Goal: Feedback & Contribution: Contribute content

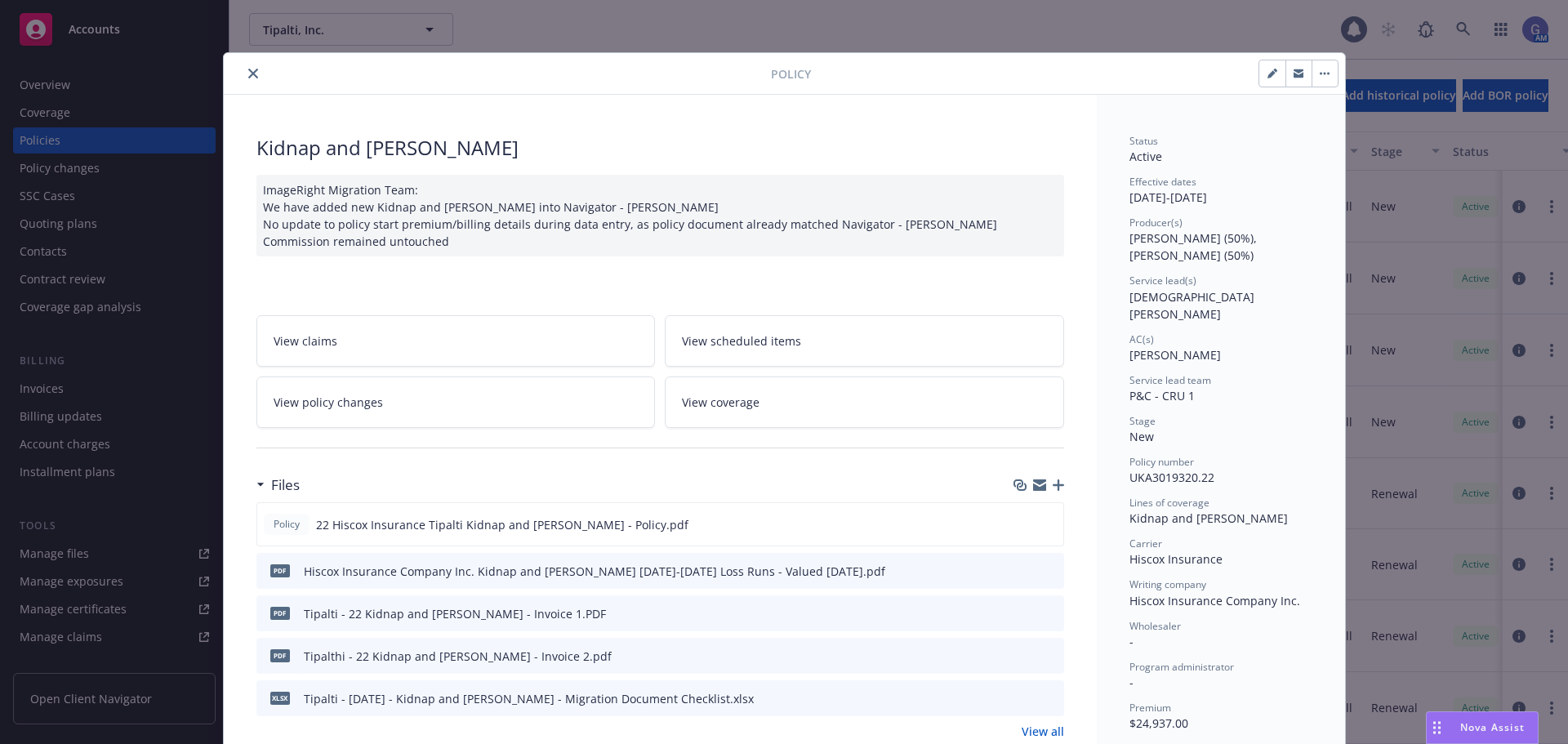
click at [32, 85] on div "Policy Kidnap and [PERSON_NAME] ImageRight Migration Team: We have added new Ki…" at bounding box center [784, 372] width 1568 height 744
click at [250, 78] on icon "close" at bounding box center [253, 73] width 10 height 10
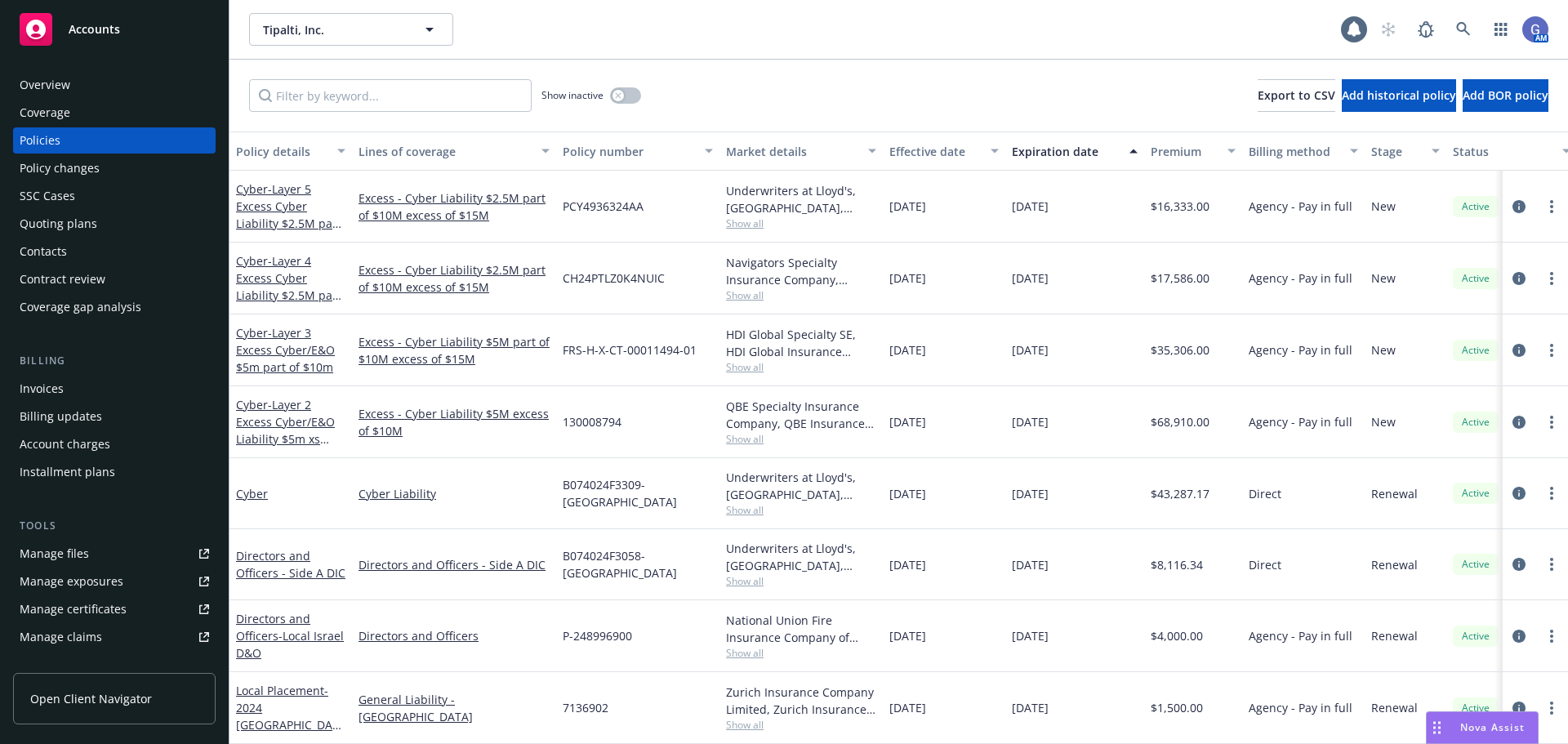
click at [46, 84] on div "Overview" at bounding box center [44, 85] width 51 height 26
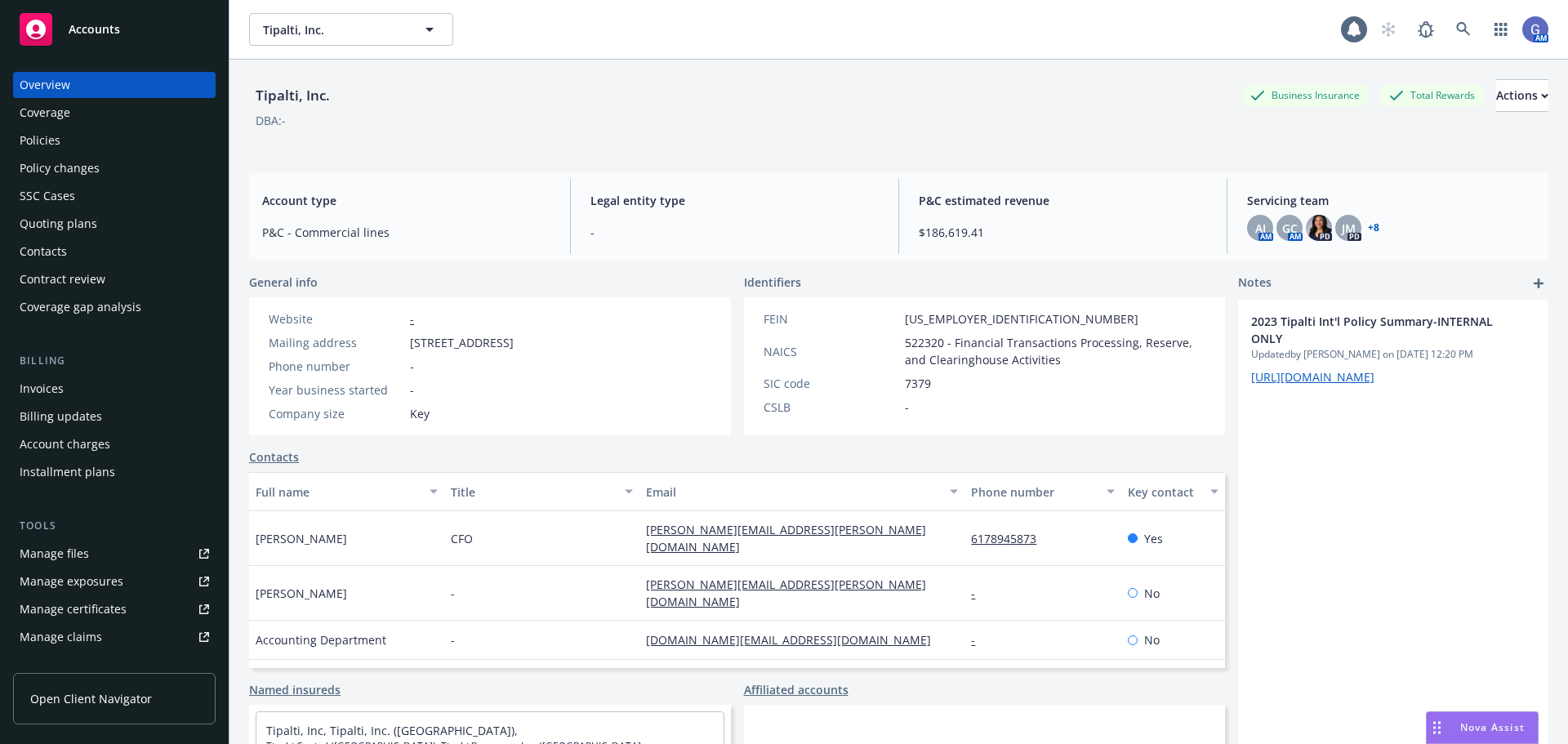
click at [1357, 479] on div "2023 Tipalti Int'l Policy Summary-INTERNAL ONLY Updated by [PERSON_NAME] on [DA…" at bounding box center [1393, 578] width 310 height 556
click at [1533, 287] on icon "add" at bounding box center [1538, 283] width 10 height 10
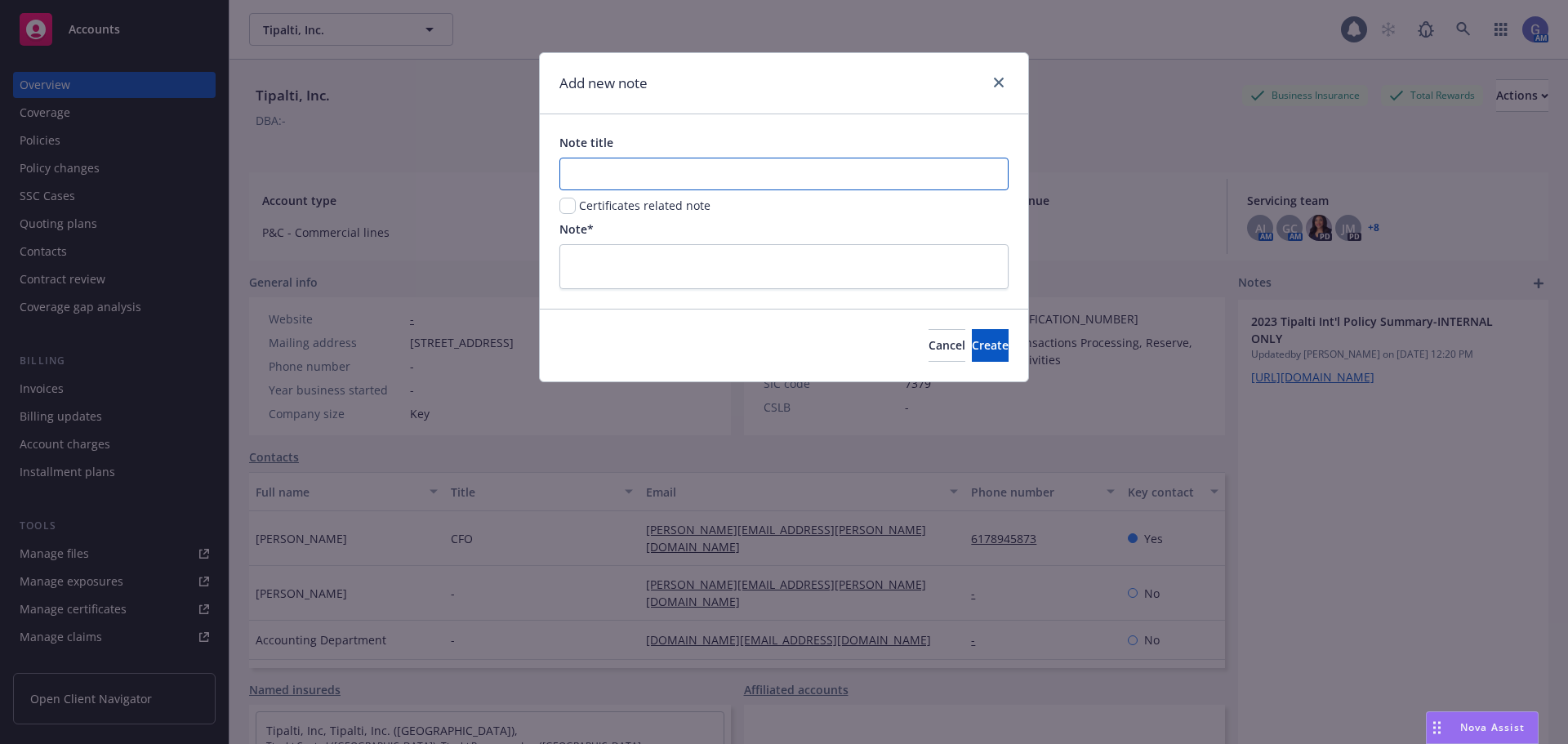
click at [656, 170] on input "Note title" at bounding box center [784, 174] width 449 height 32
type input "25-26 Proposal Source Document"
click at [664, 267] on textarea at bounding box center [784, 267] width 449 height 45
type textarea "D"
type textarea "x"
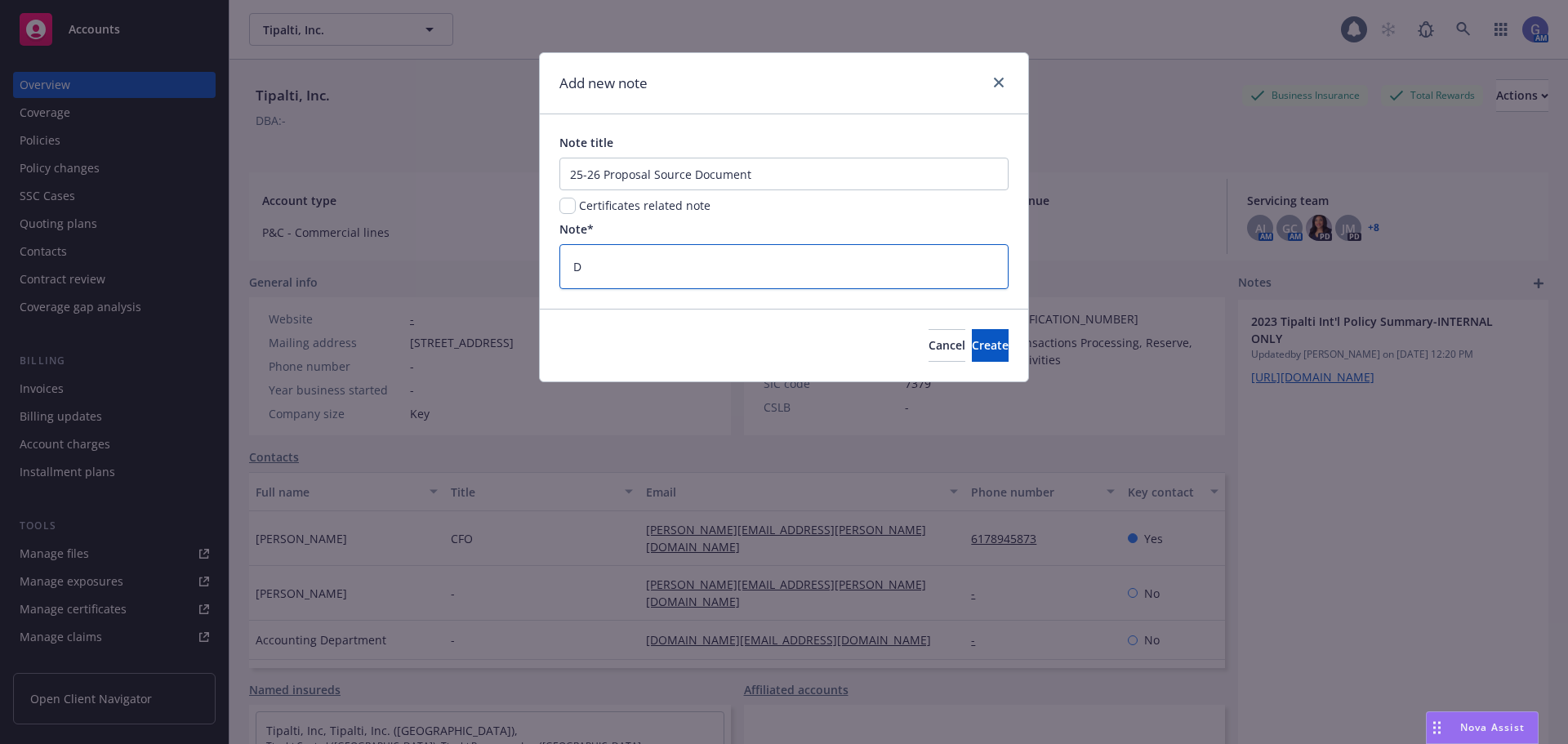
type textarea "DO"
type textarea "x"
type textarea "DO"
type textarea "x"
type textarea "DO N"
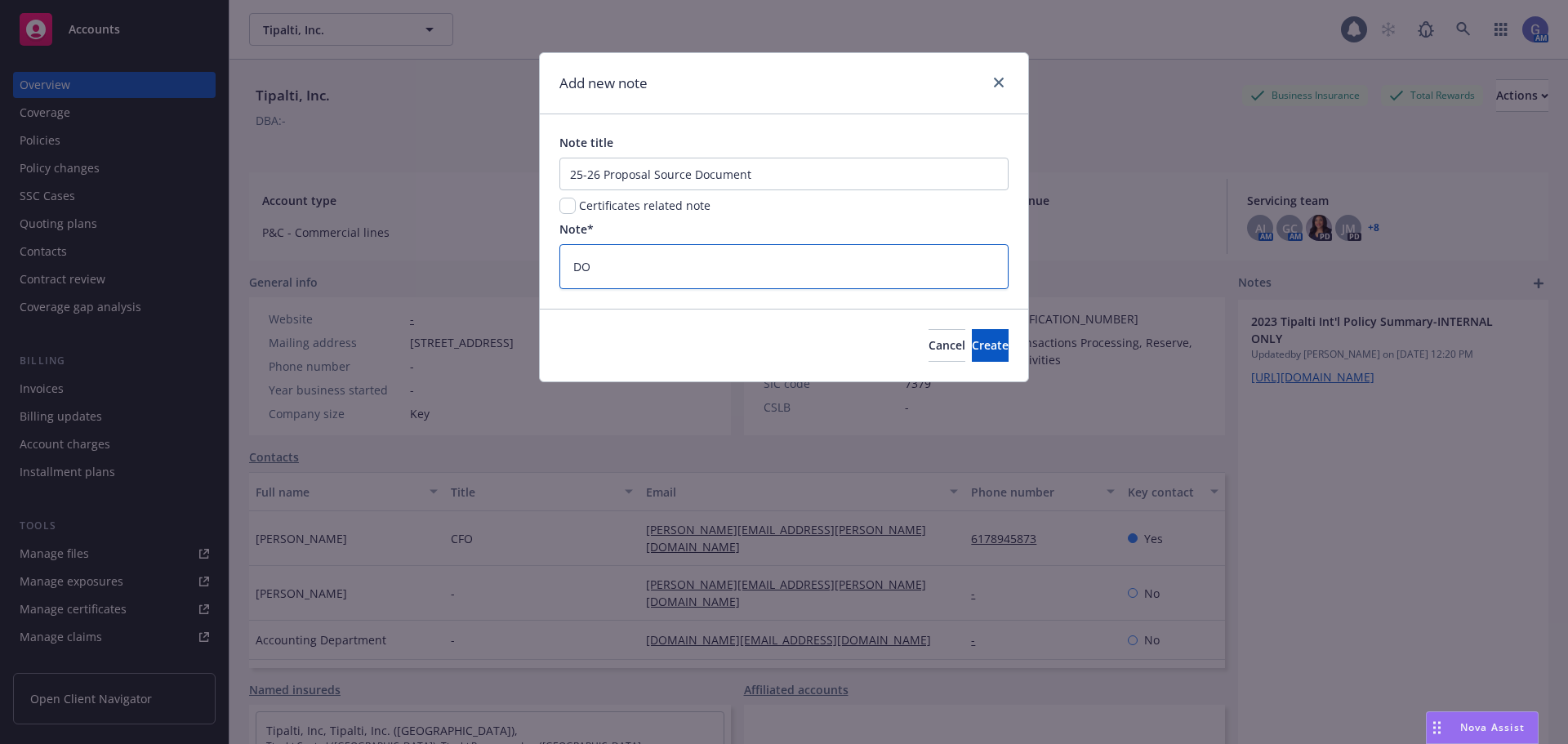
type textarea "x"
type textarea "DO NO"
type textarea "x"
type textarea "DO NOT"
type textarea "x"
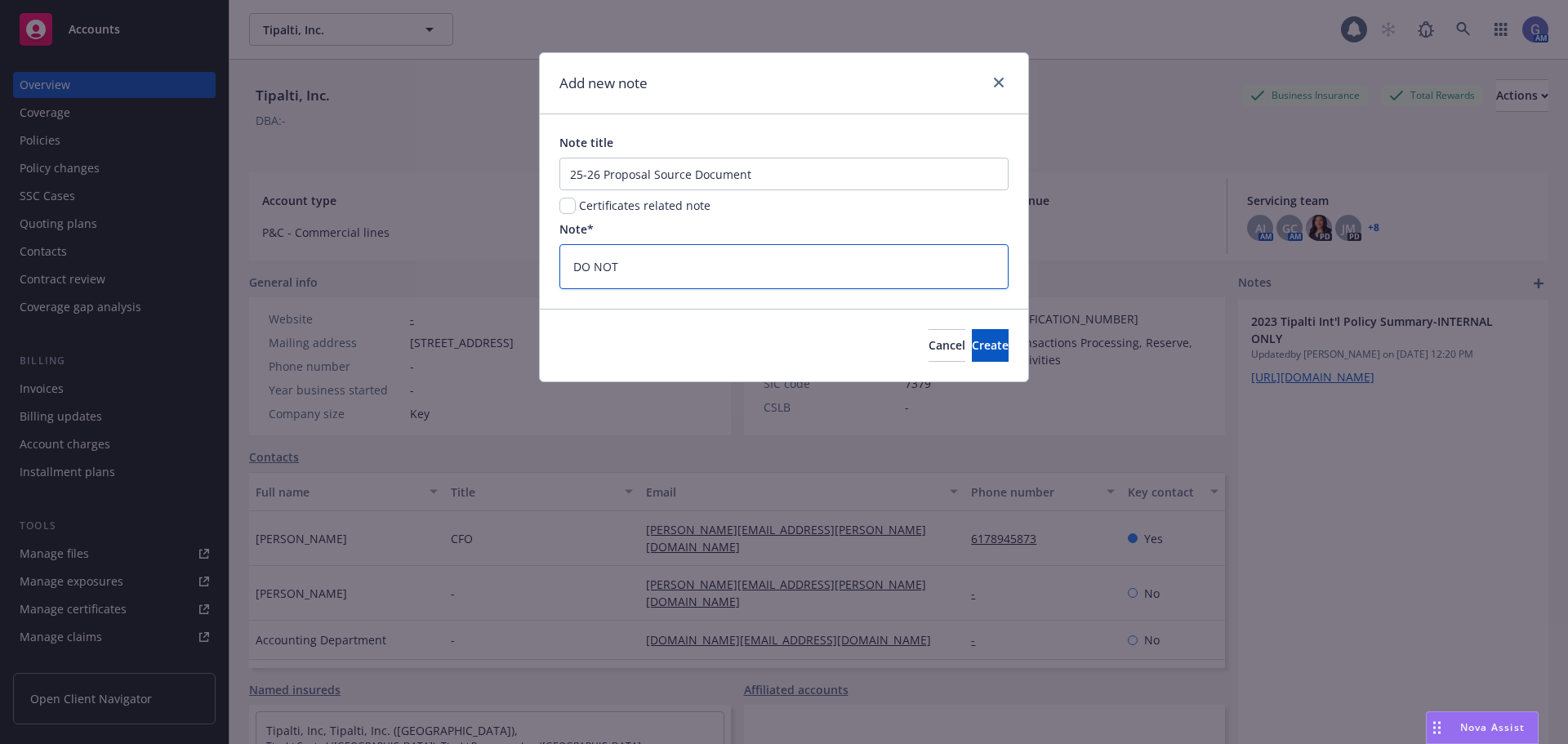
type textarea "DO NOT"
type textarea "x"
type textarea "DO NOT C"
type textarea "x"
type textarea "DO NOT CH"
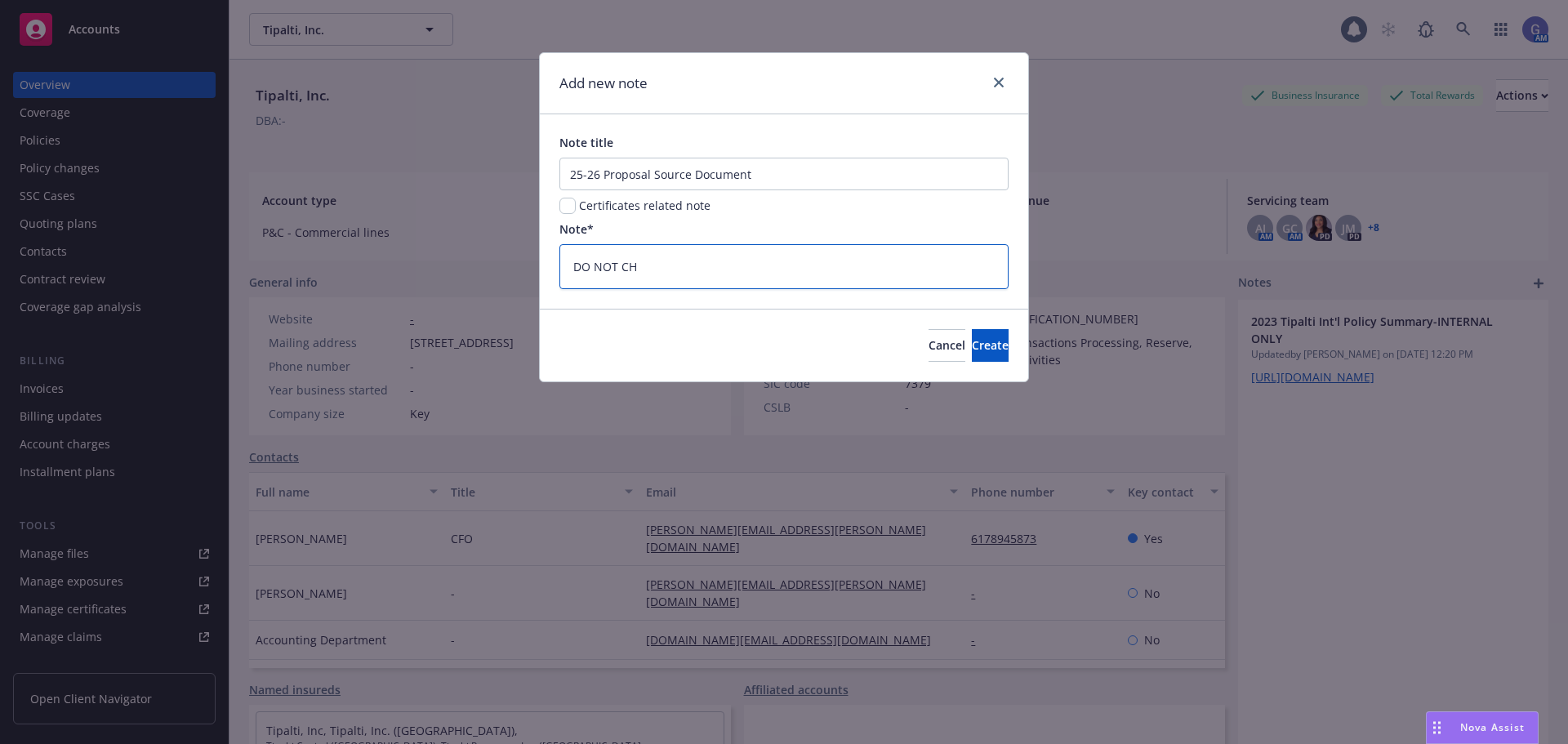
type textarea "x"
type textarea "DO NOT CHA"
type textarea "x"
type textarea "DO NOT CHAN"
type textarea "x"
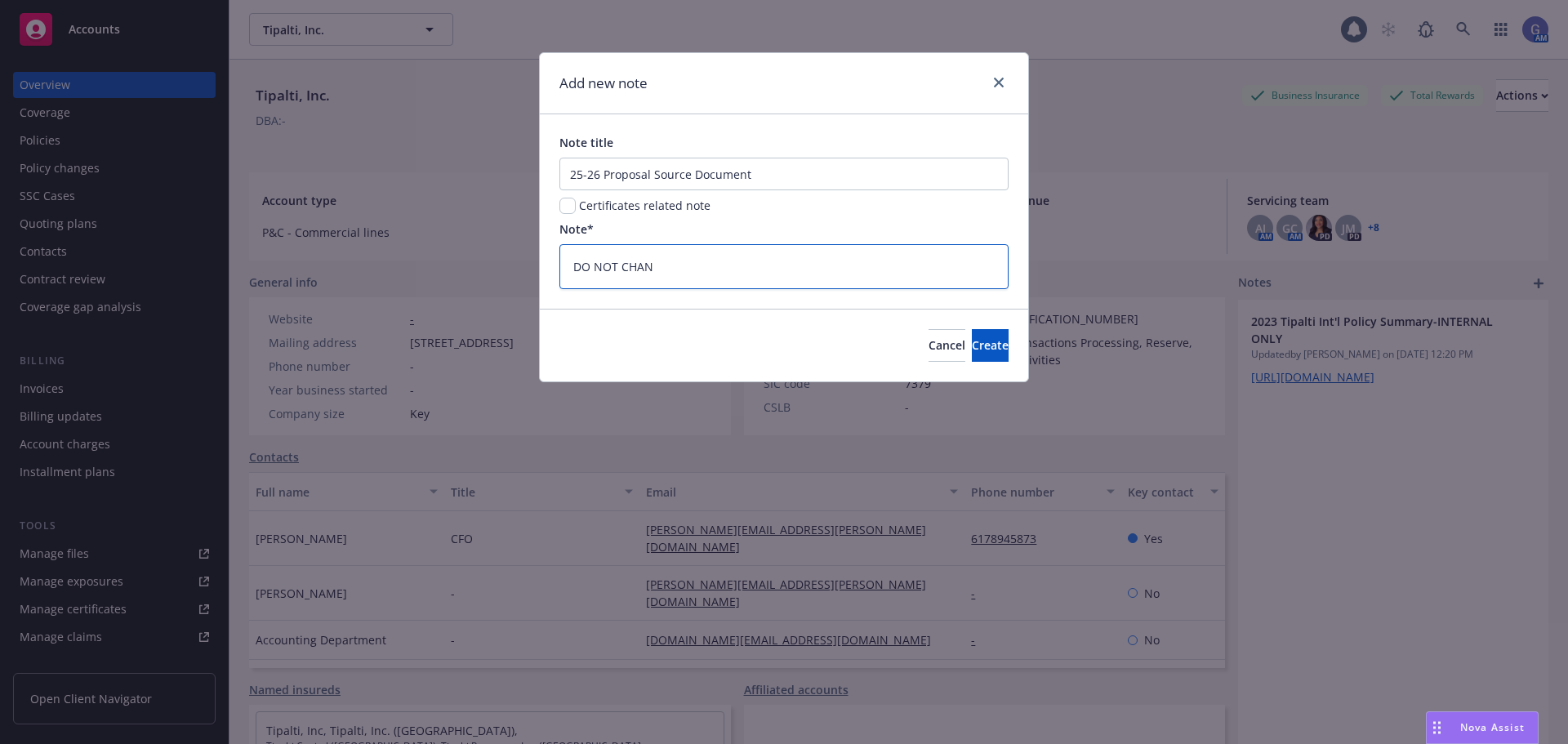
type textarea "DO NOT [PERSON_NAME]"
type textarea "x"
type textarea "DO NOT CHANGE"
type textarea "x"
type textarea "DO NOT CHANGE"
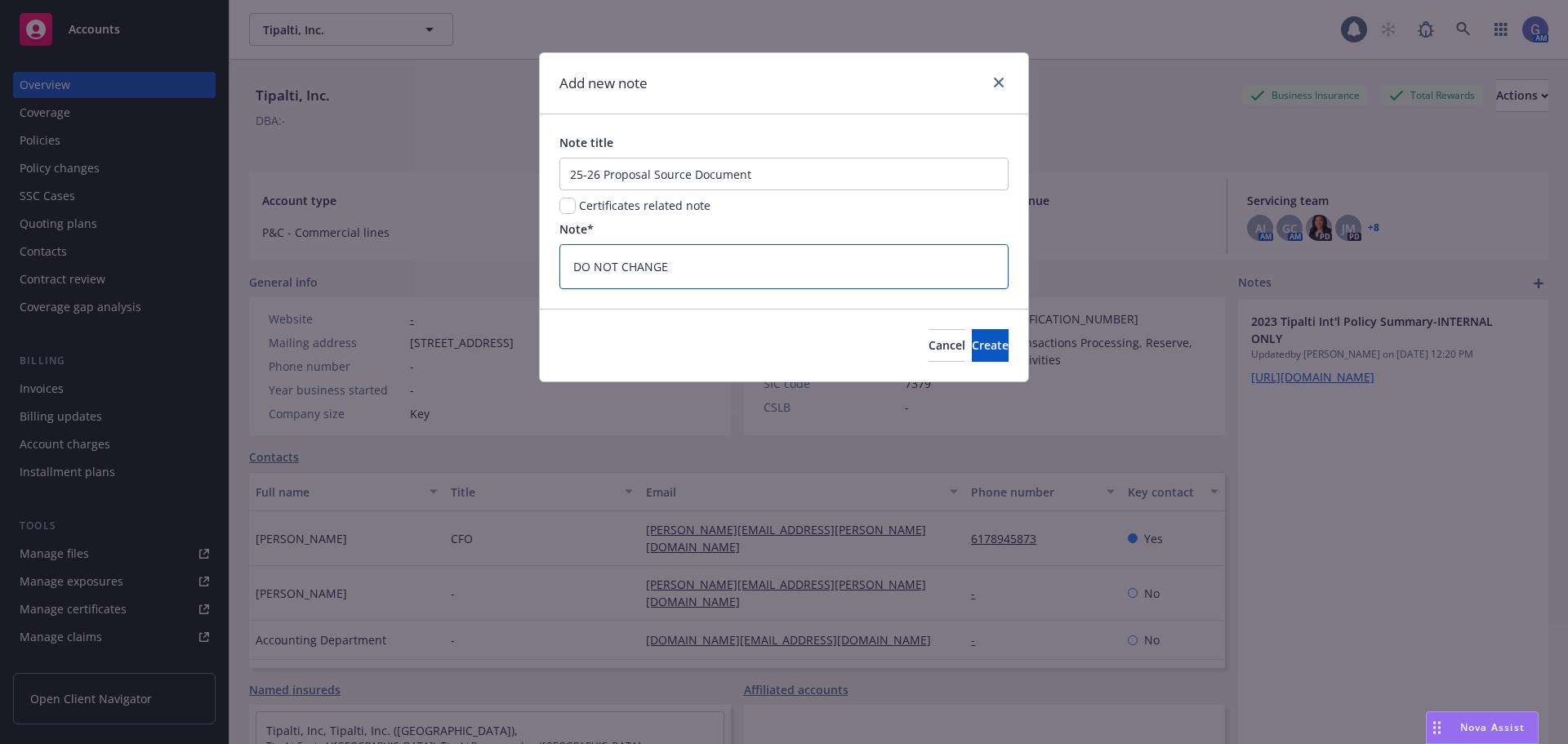
type textarea "x"
type textarea "DO NOT CHANGE -"
type textarea "x"
type textarea "DO NOT CHANGE -"
type textarea "x"
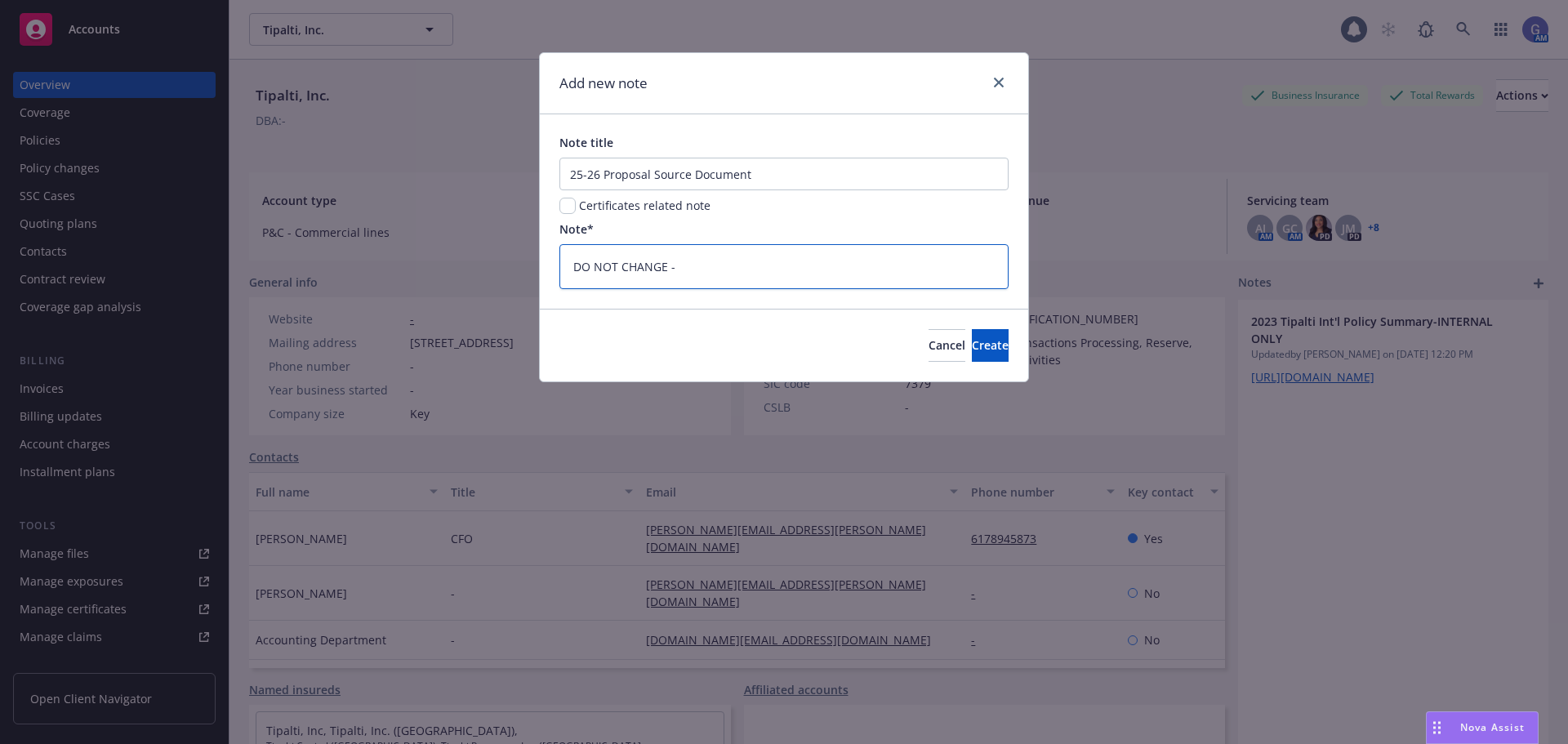
type textarea "DO NOT CHANGE - A"
type textarea "x"
type textarea "DO NOT CHANGE -"
type textarea "x"
type textarea "DO NOT CHANGE - S"
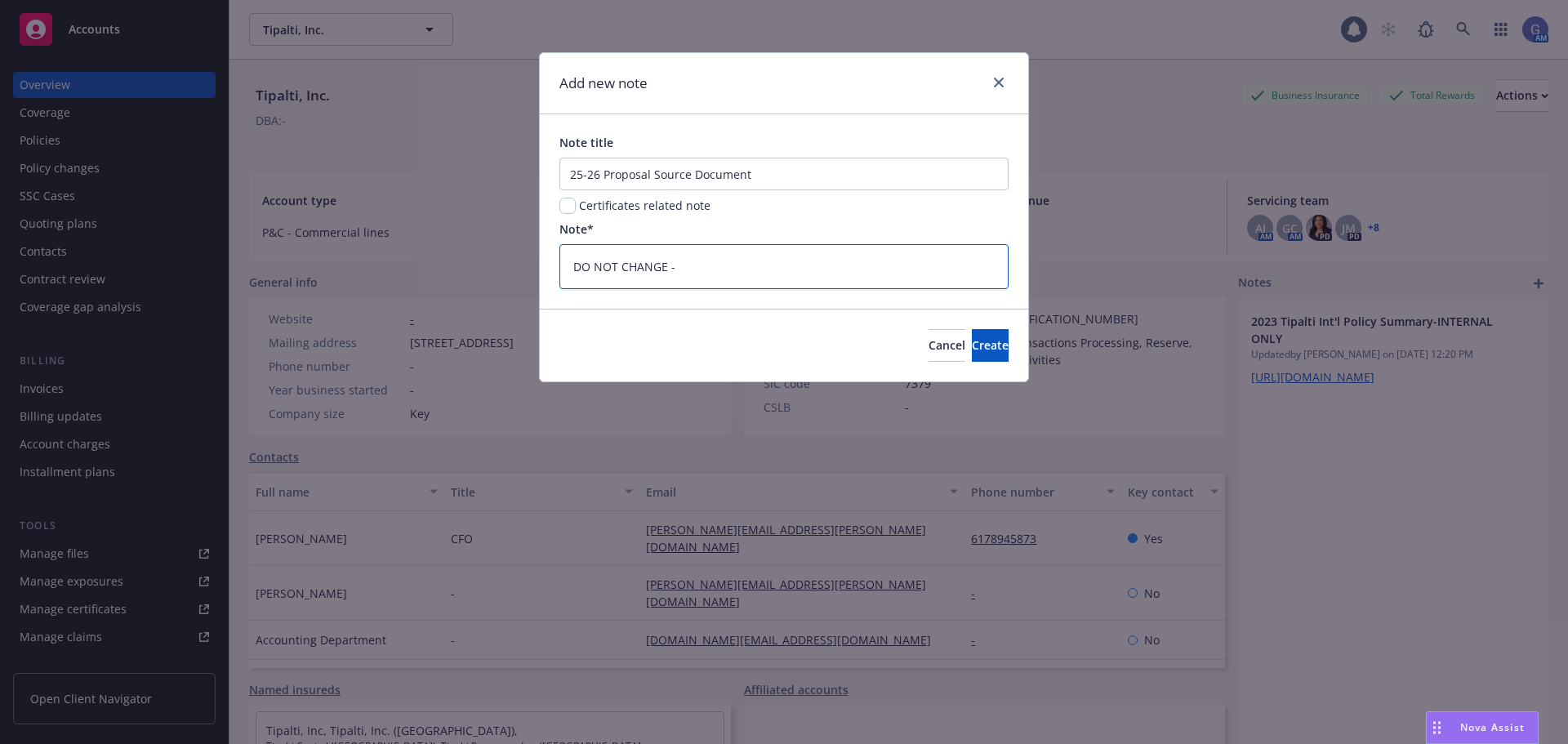
type textarea "x"
type textarea "DO NOT CHANGE - SA"
type textarea "x"
type textarea "DO NOT CHANGE - SAV"
type textarea "x"
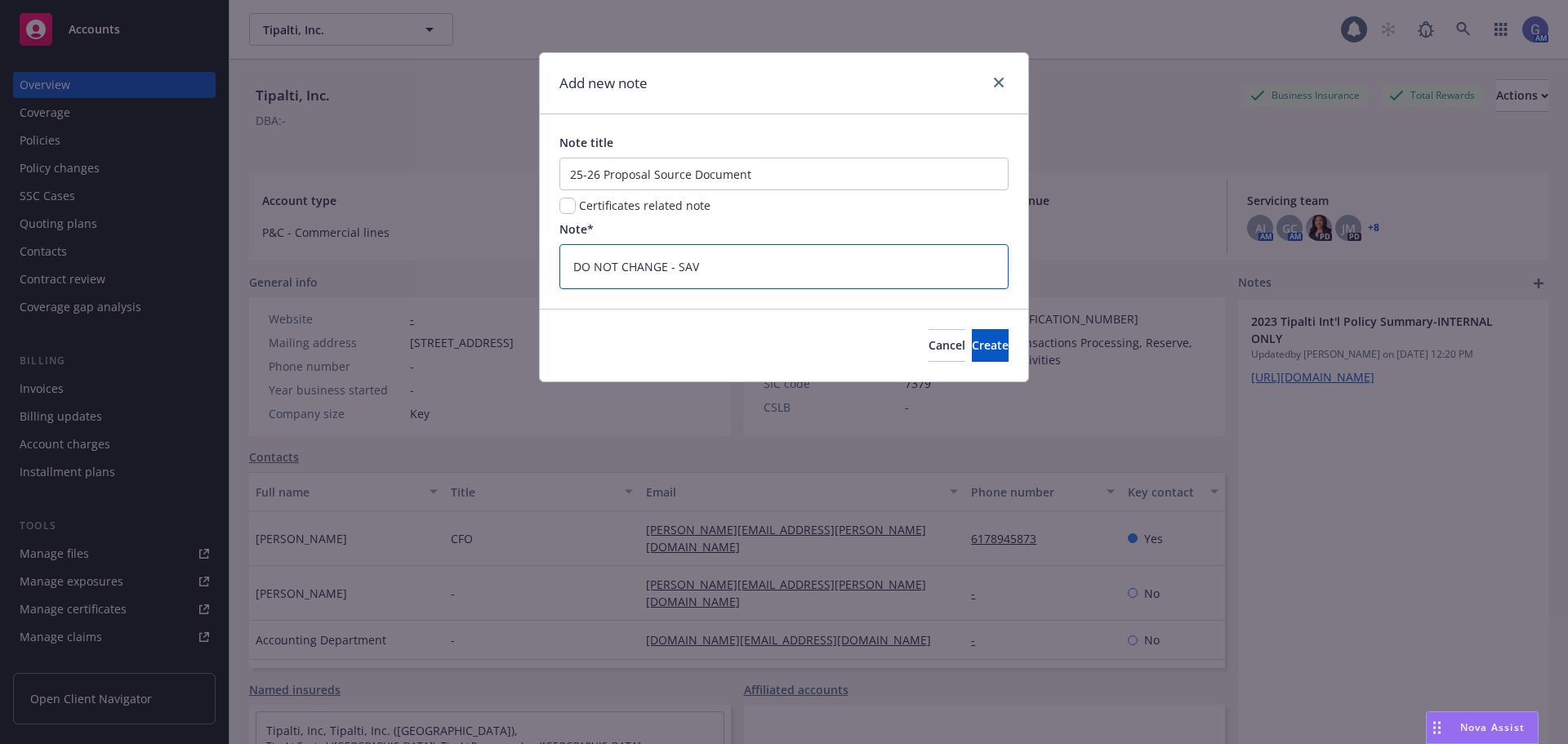
type textarea "DO NOT CHANGE - SAVE"
type textarea "x"
type textarea "DO NOT CHANGE - SAVE"
type textarea "x"
type textarea "DO NOT CHANGE - SAVE A"
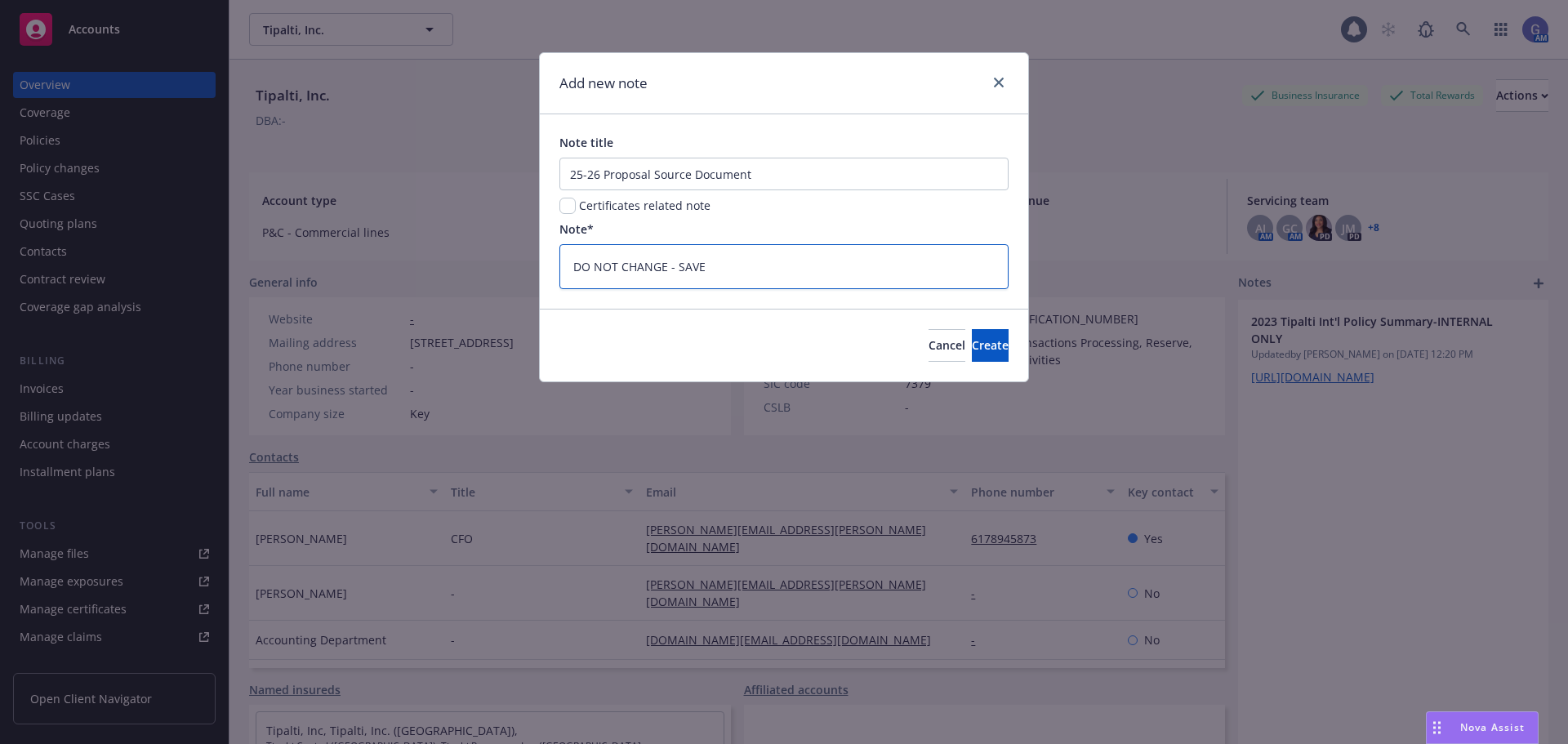
type textarea "x"
type textarea "DO NOT CHANGE - SAVE AS"
type textarea "x"
type textarea "DO NOT CHANGE - SAVE AS"
type textarea "x"
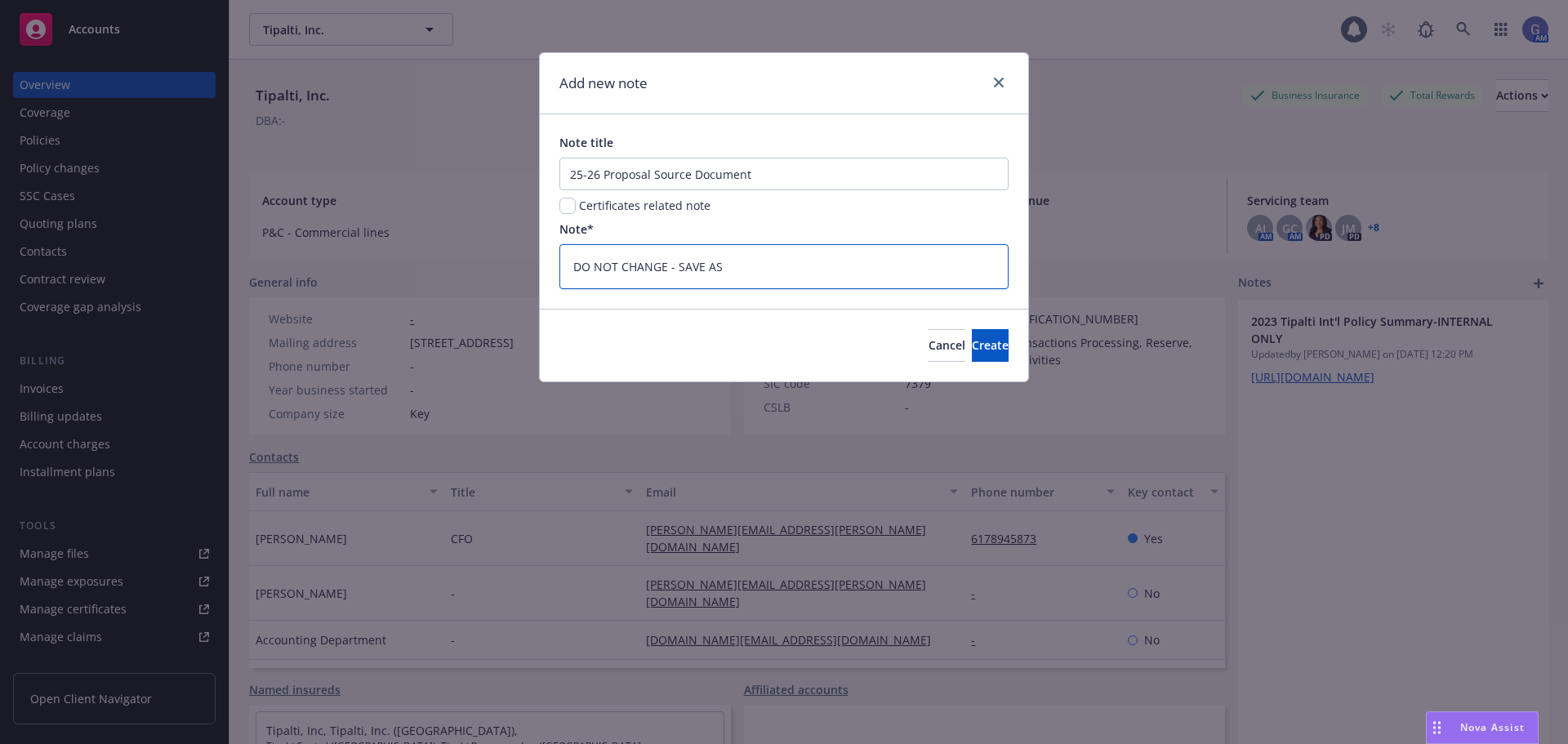
type textarea "DO NOT CHANGE - SAVE AS A"
type textarea "x"
type textarea "DO NOT CHANGE - SAVE AS AN"
type textarea "x"
type textarea "DO NOT CHANGE - SAVE AS ANO"
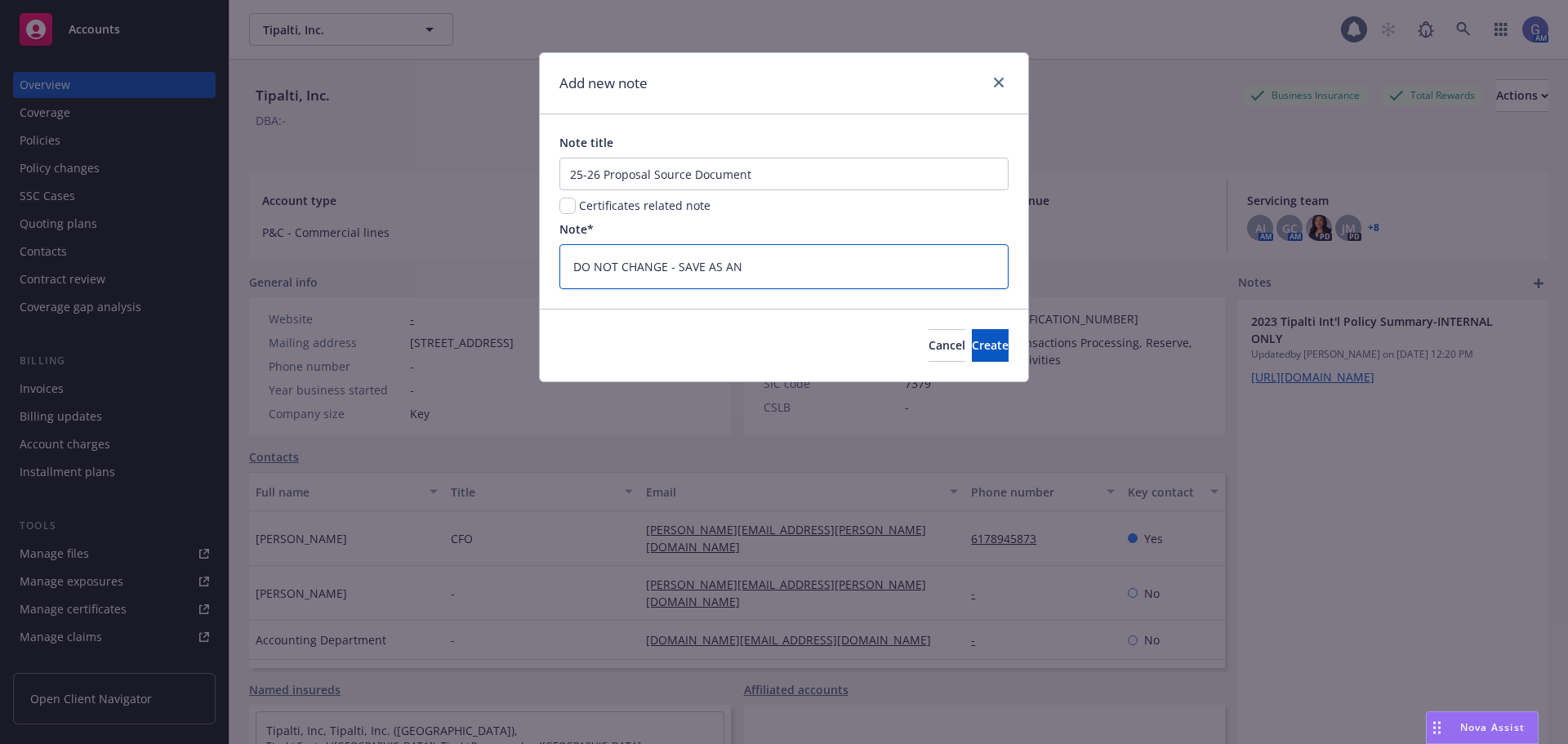
type textarea "x"
type textarea "DO NOT CHANGE - SAVE AS ANOT"
type textarea "x"
type textarea "DO NOT CHANGE - SAVE AS ANOTH"
type textarea "x"
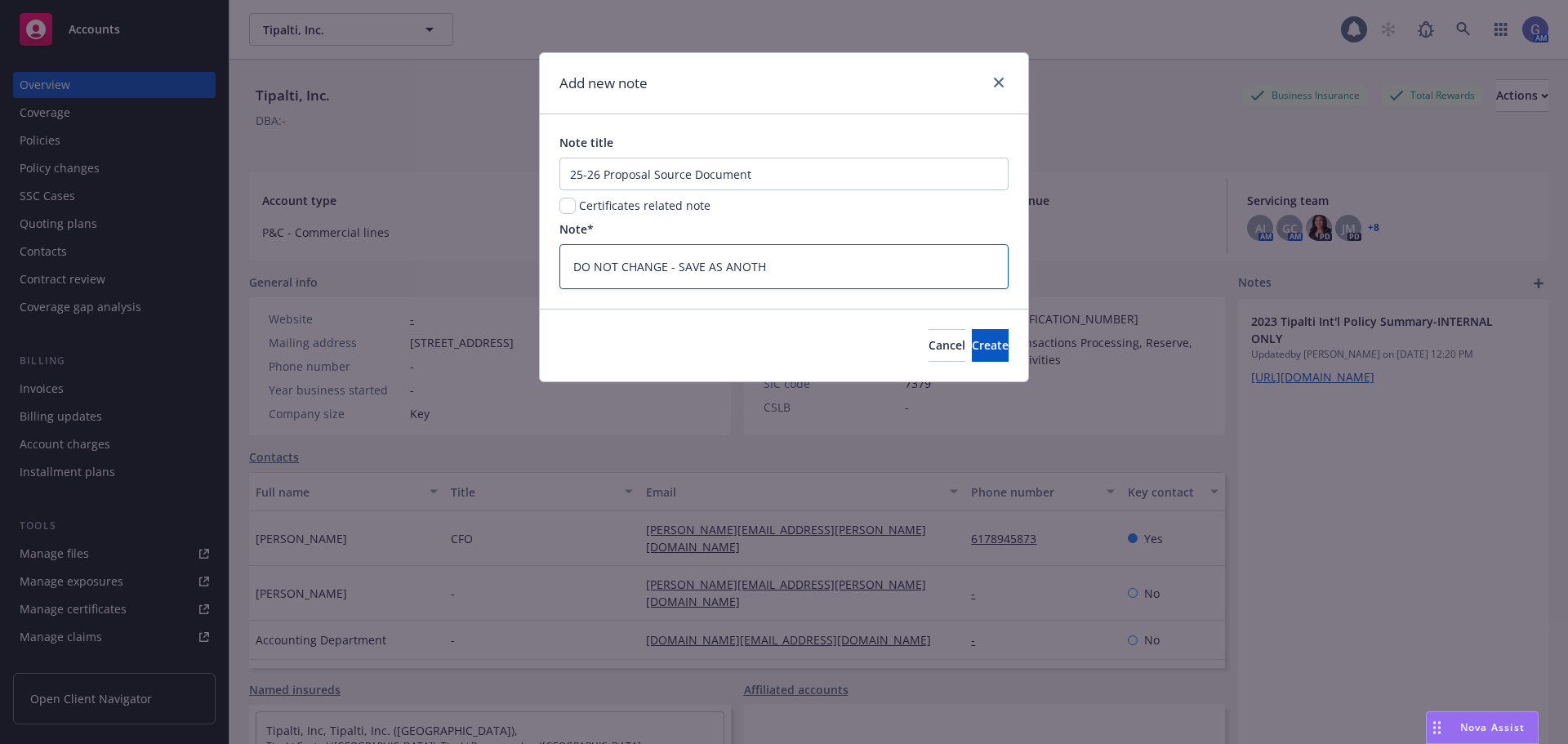
type textarea "DO NOT CHANGE - SAVE AS ANOTHE"
type textarea "x"
type textarea "DO NOT CHANGE - SAVE AS ANOTHER"
type textarea "x"
type textarea "DO NOT CHANGE - SAVE AS ANOTHER"
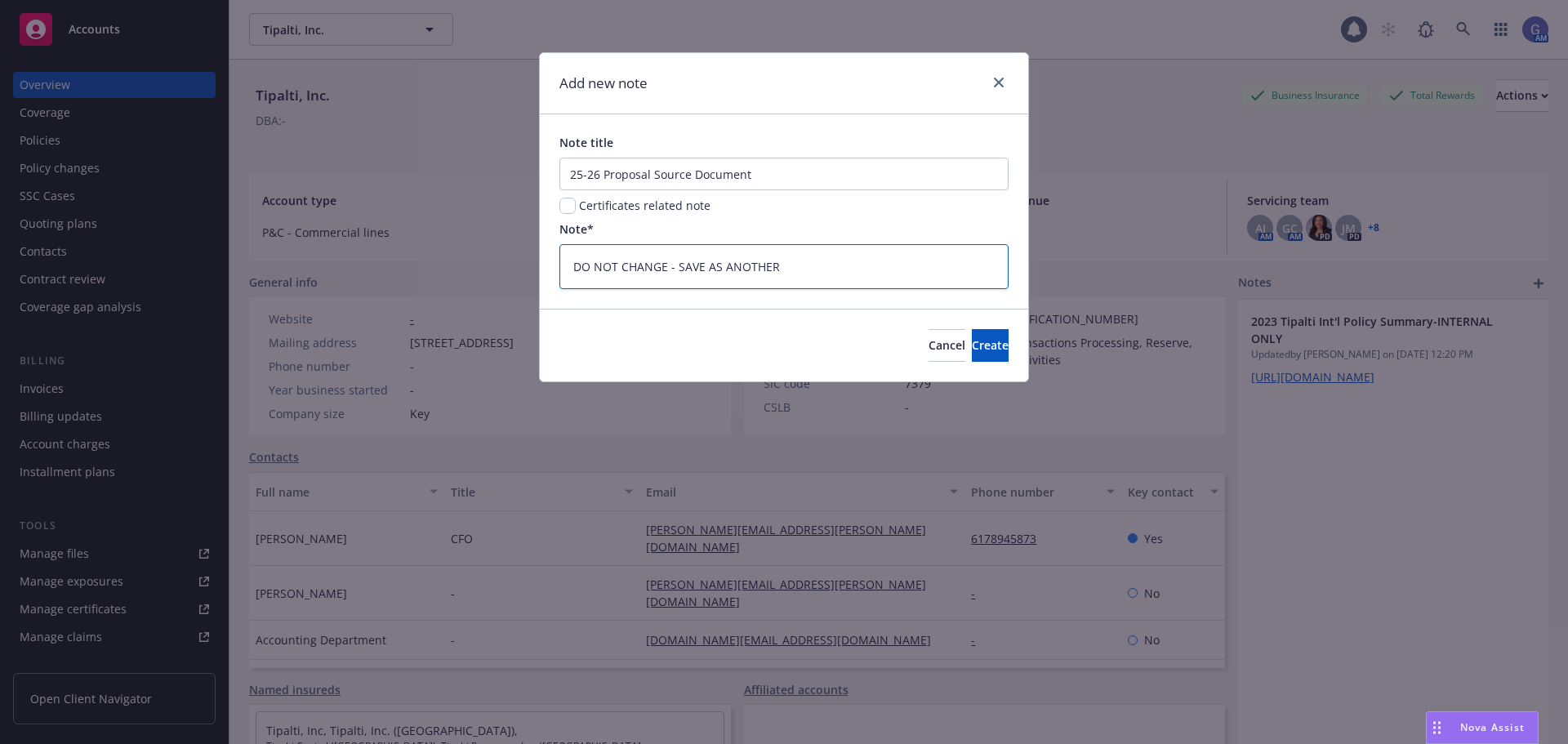
type textarea "x"
type textarea "DO NOT CHANGE - SAVE AS ANOTHER S"
type textarea "x"
type textarea "DO NOT CHANGE - SAVE AS ANOTHER"
type textarea "x"
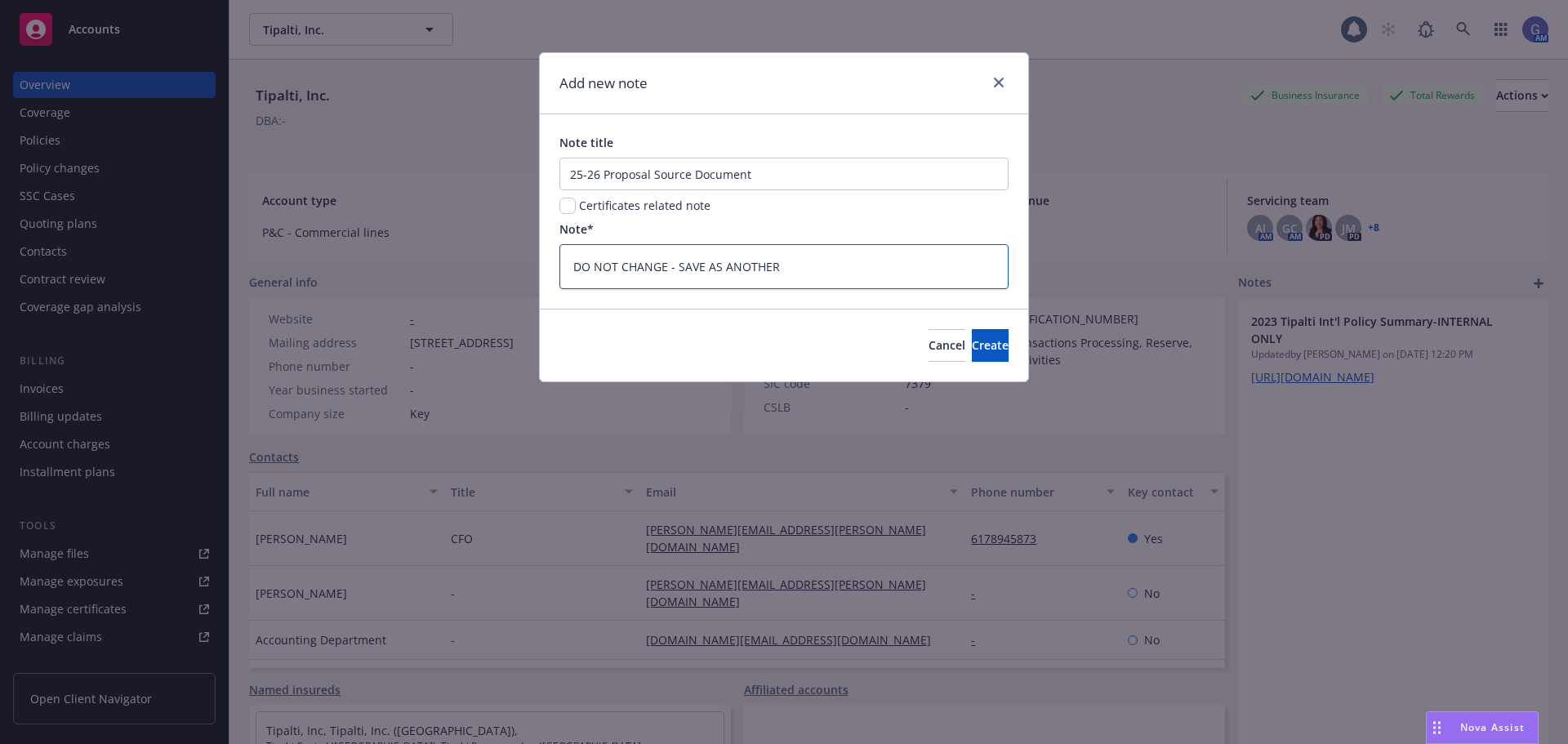
type textarea "DO NOT CHANGE - SAVE AS ANOTHER N"
type textarea "x"
type textarea "DO NOT CHANGE - SAVE AS ANOTHER NA"
type textarea "x"
type textarea "DO NOT CHANGE - SAVE AS ANOTHER NAM"
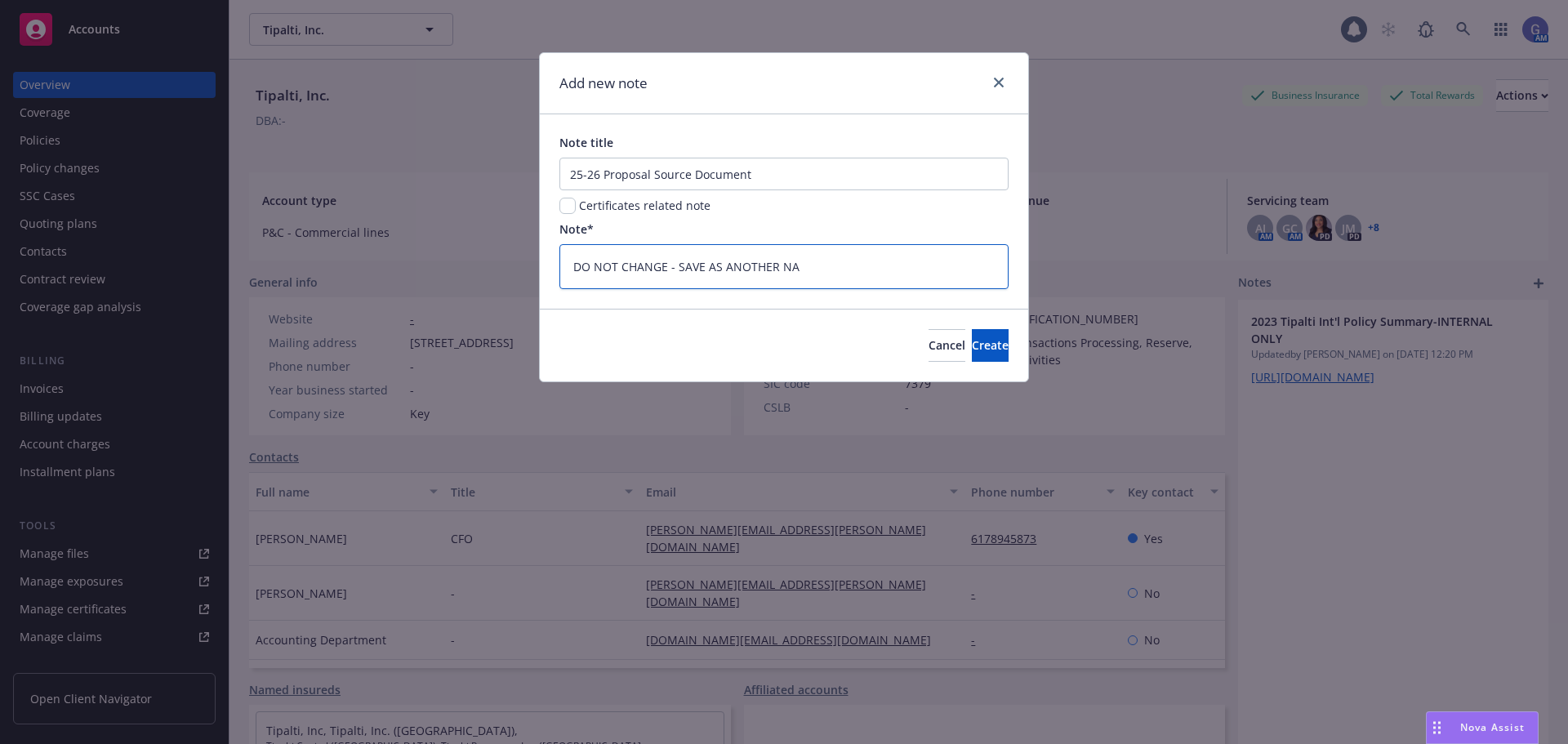
type textarea "x"
type textarea "DO NOT CHANGE - SAVE AS ANOTHER NAME"
type textarea "x"
type textarea "DO NOT CHANGE - SAVE AS ANOTHER NAME"
click at [974, 341] on span "Create" at bounding box center [990, 344] width 37 height 16
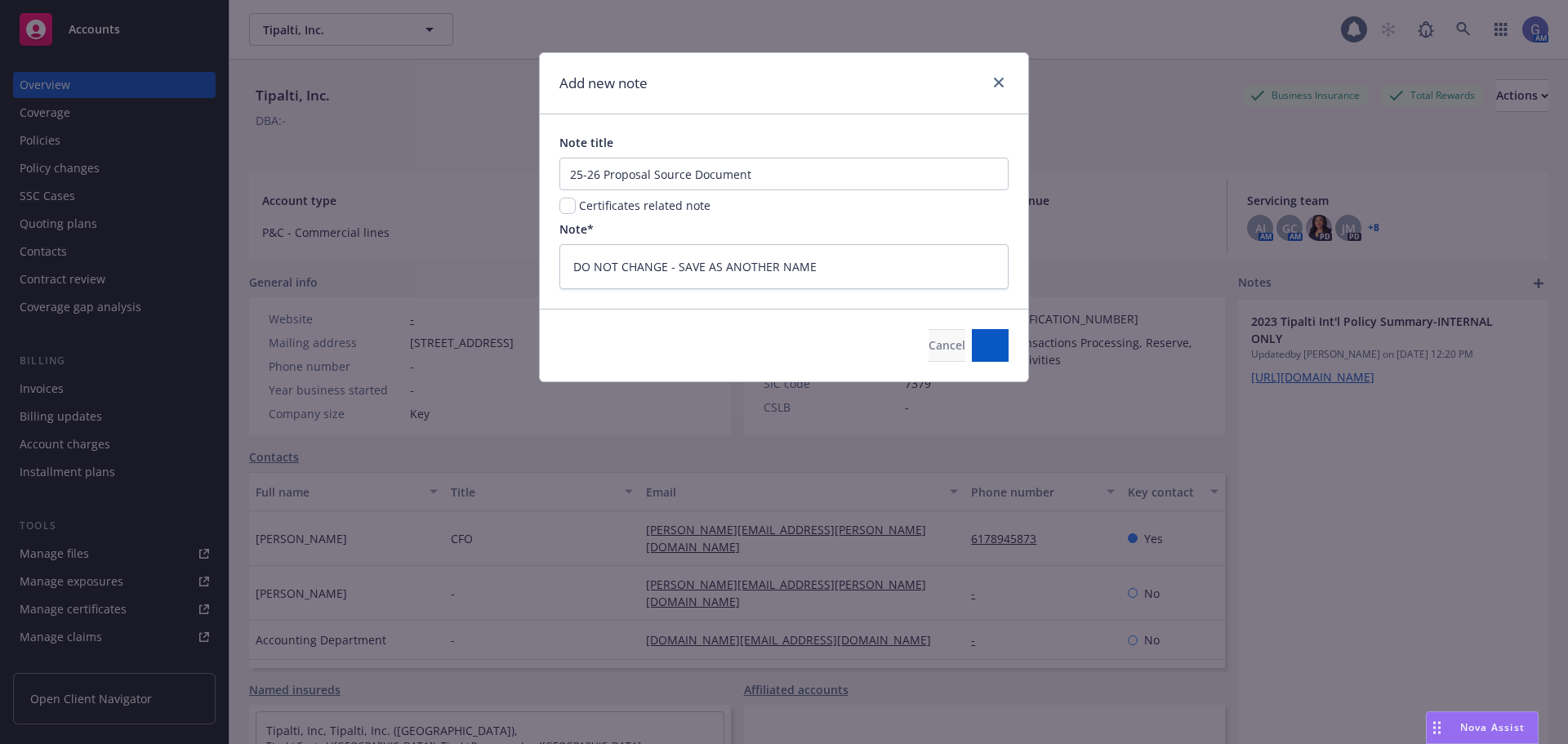
type textarea "x"
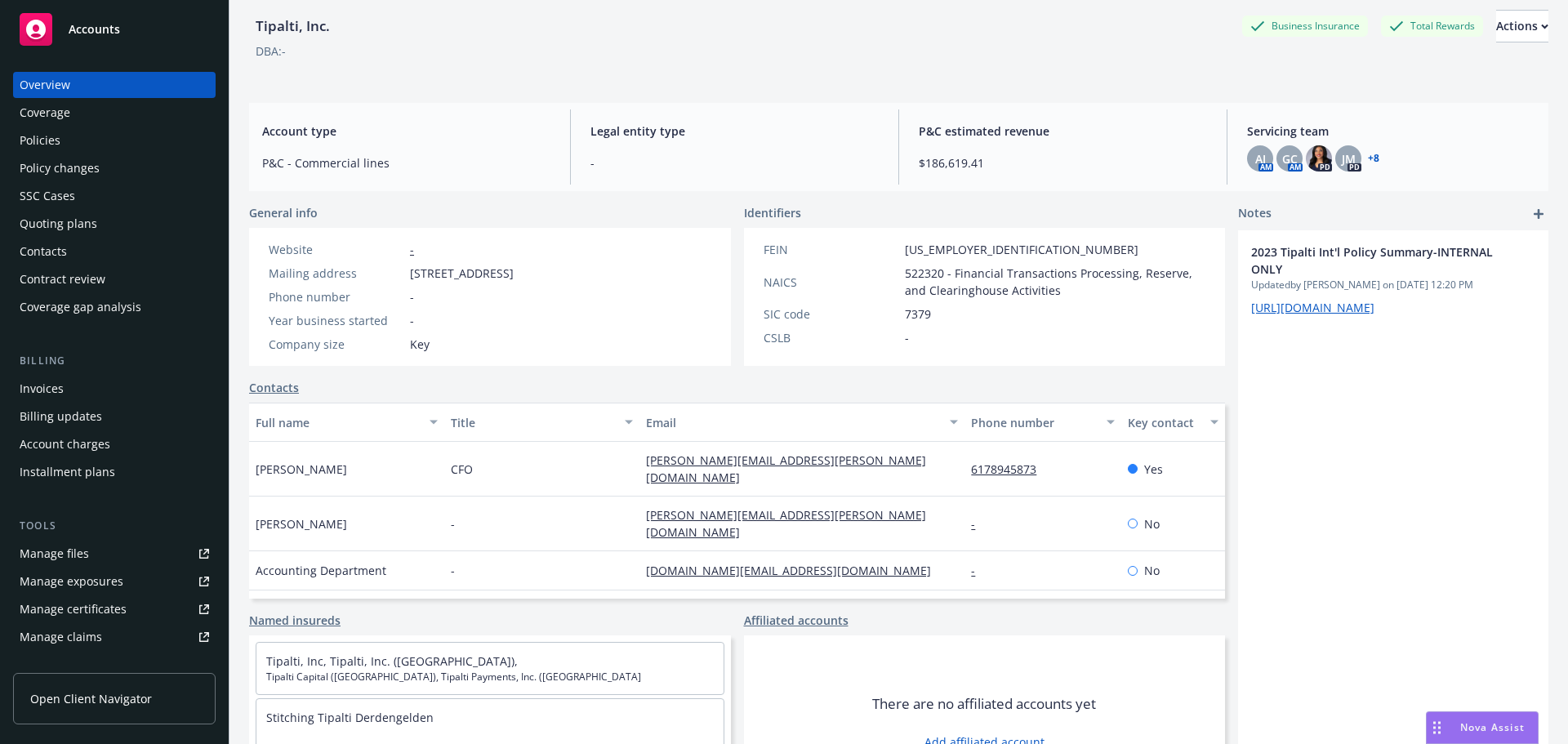
scroll to position [151, 0]
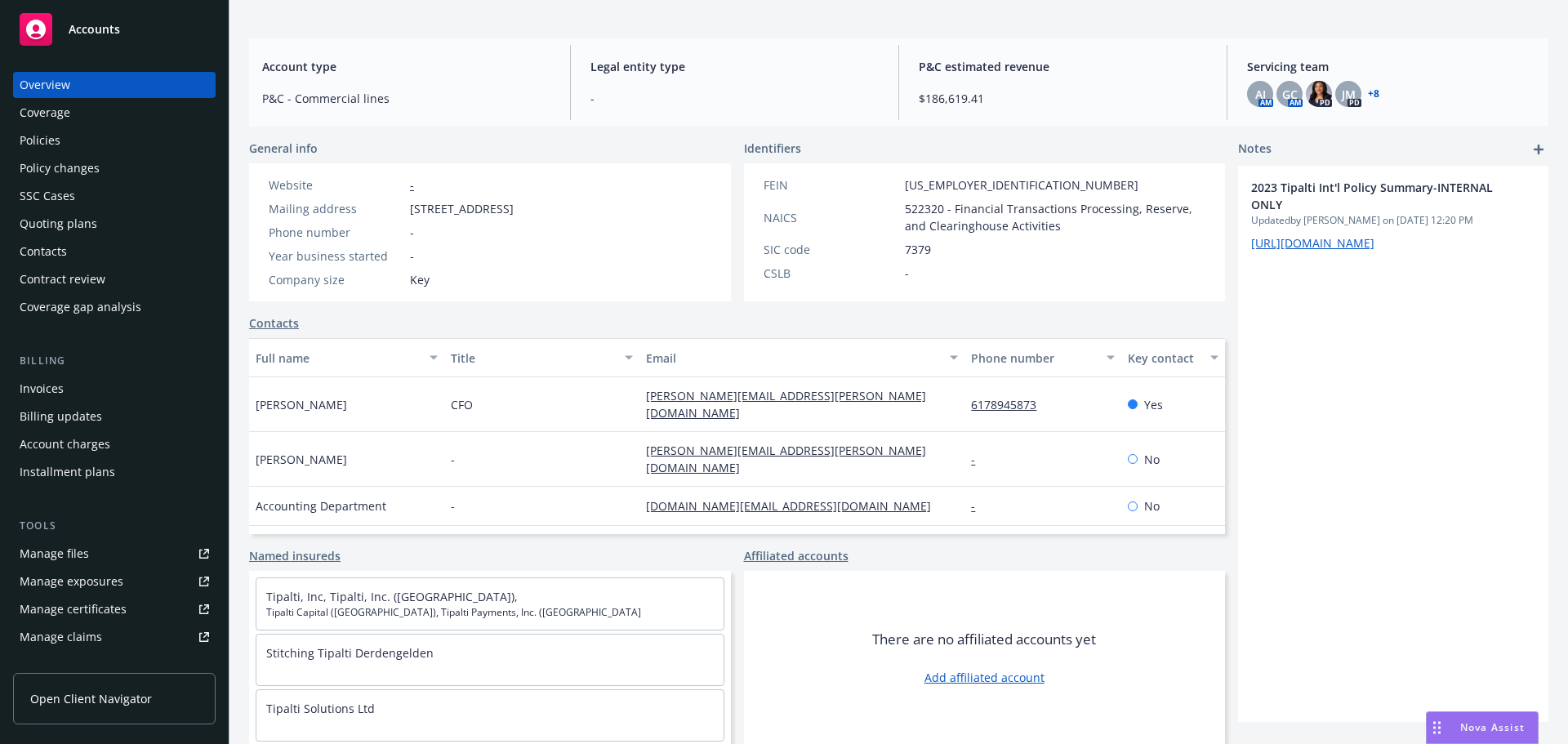
click at [1533, 145] on icon "add" at bounding box center [1538, 150] width 10 height 10
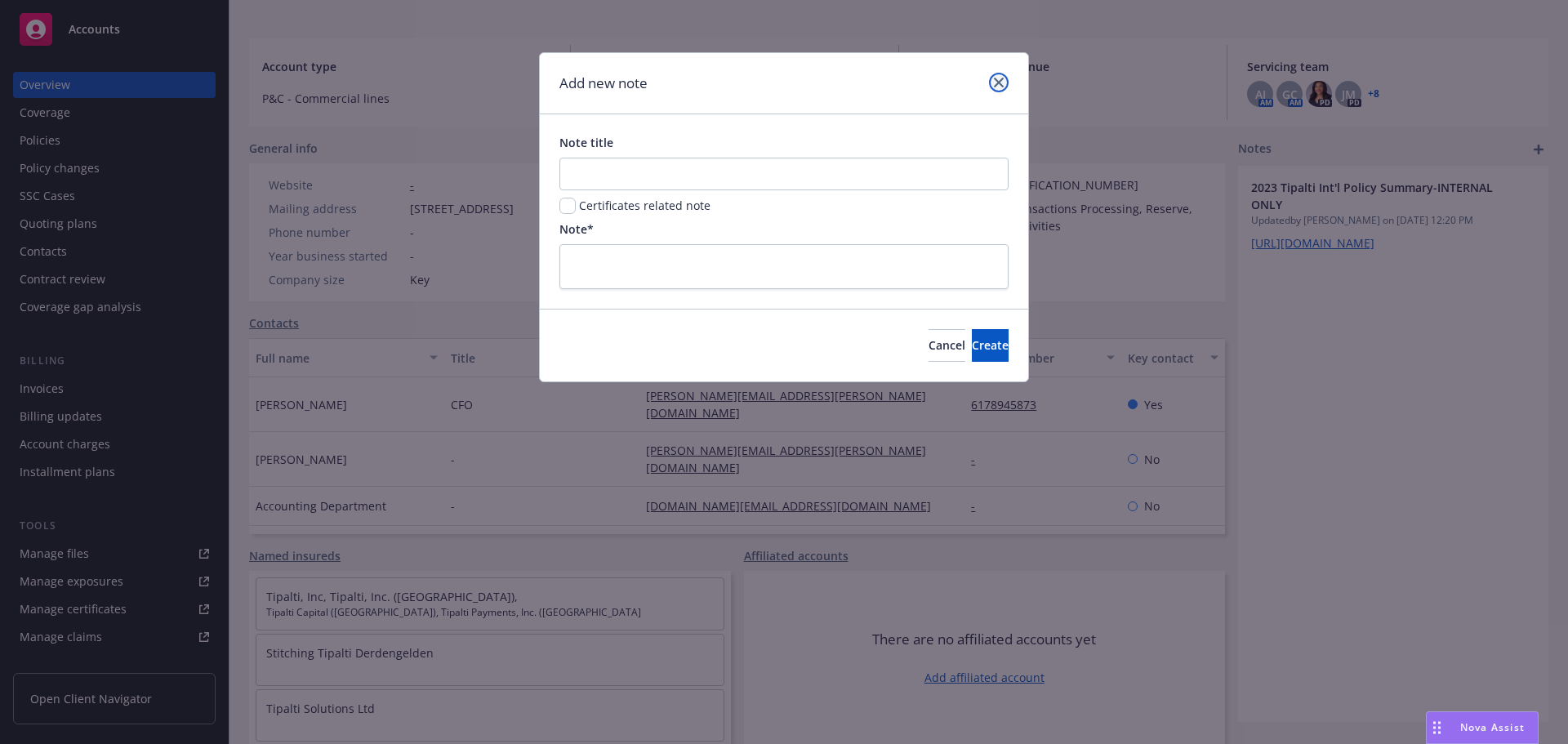
click at [1001, 83] on icon "close" at bounding box center [999, 82] width 10 height 10
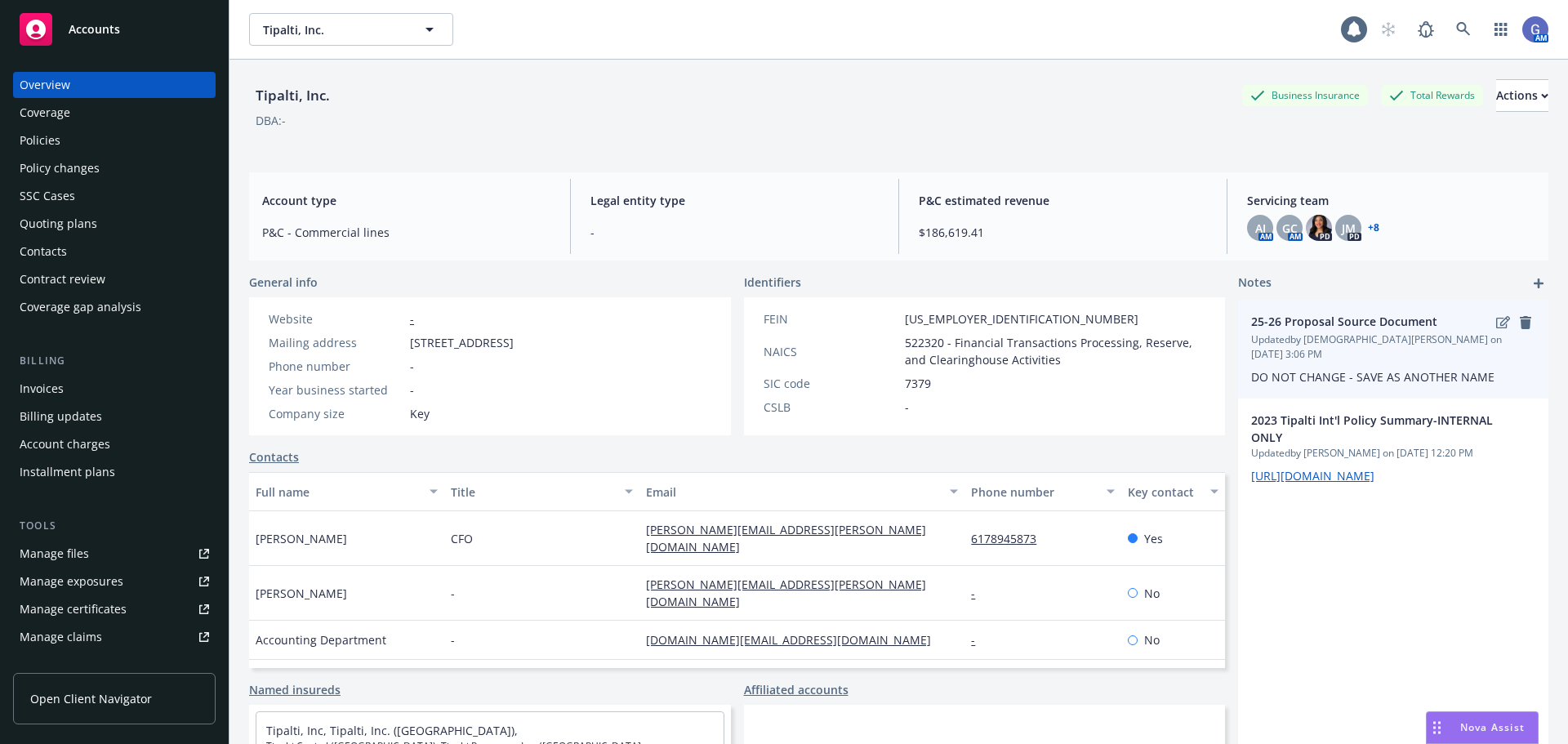
click at [1490, 336] on span "Updated by Gay Chung on 08/22/2025, 3:06 PM" at bounding box center [1393, 347] width 284 height 30
click at [1490, 333] on span "Updated by Gay Chung on 08/22/2025, 3:06 PM" at bounding box center [1393, 347] width 284 height 30
click at [1496, 320] on icon "edit" at bounding box center [1502, 322] width 14 height 13
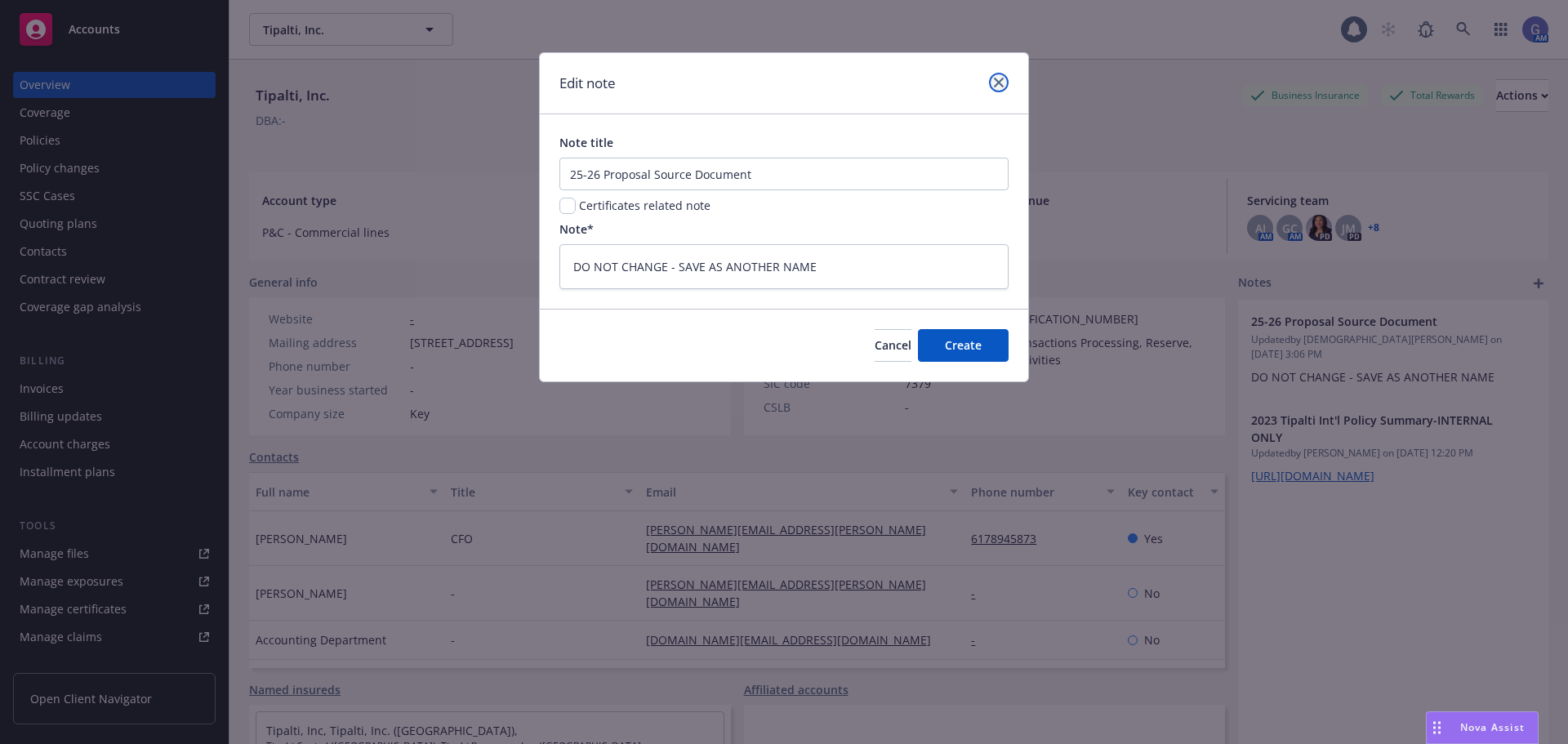
click at [999, 81] on icon "close" at bounding box center [999, 82] width 10 height 10
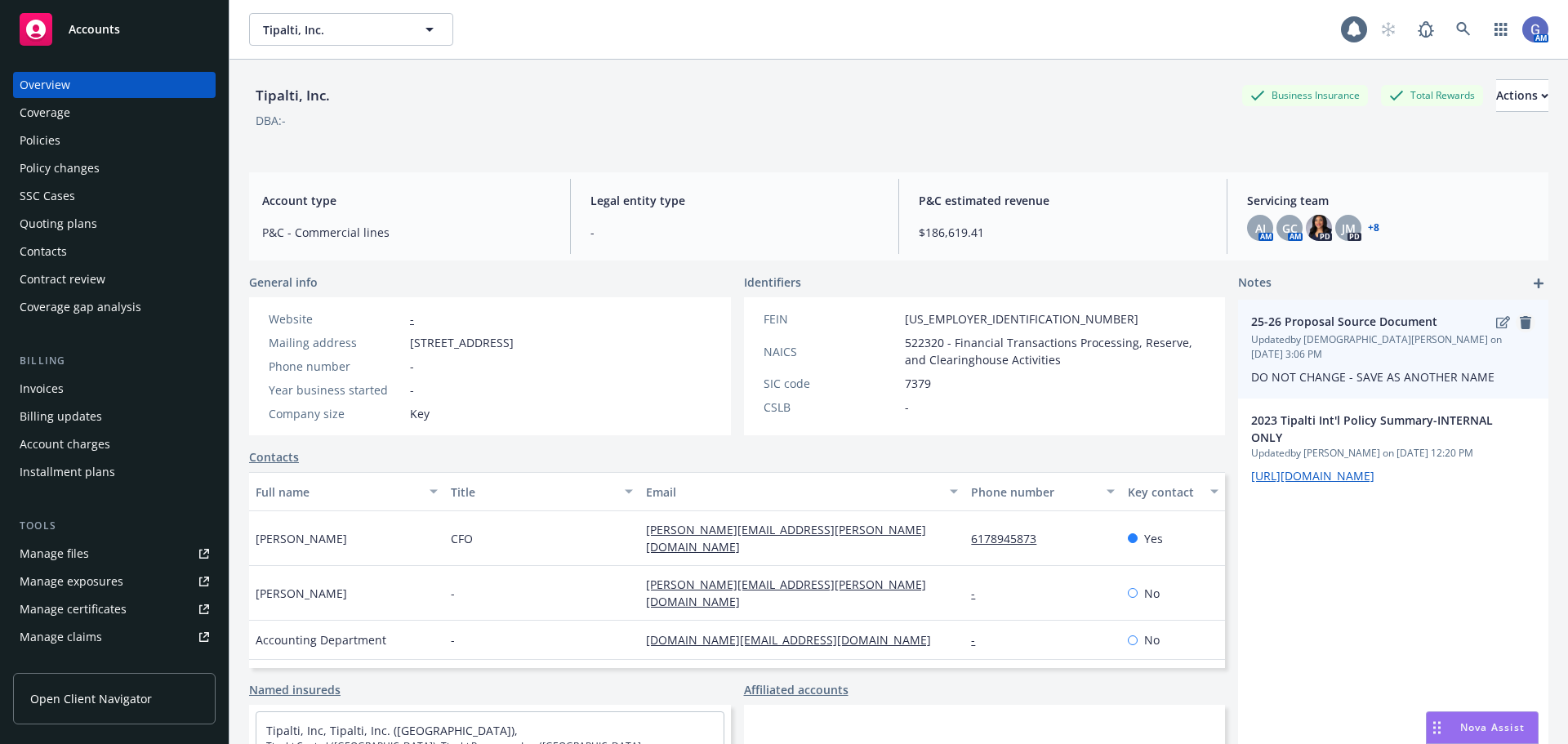
click at [1519, 322] on icon "remove" at bounding box center [1525, 322] width 11 height 13
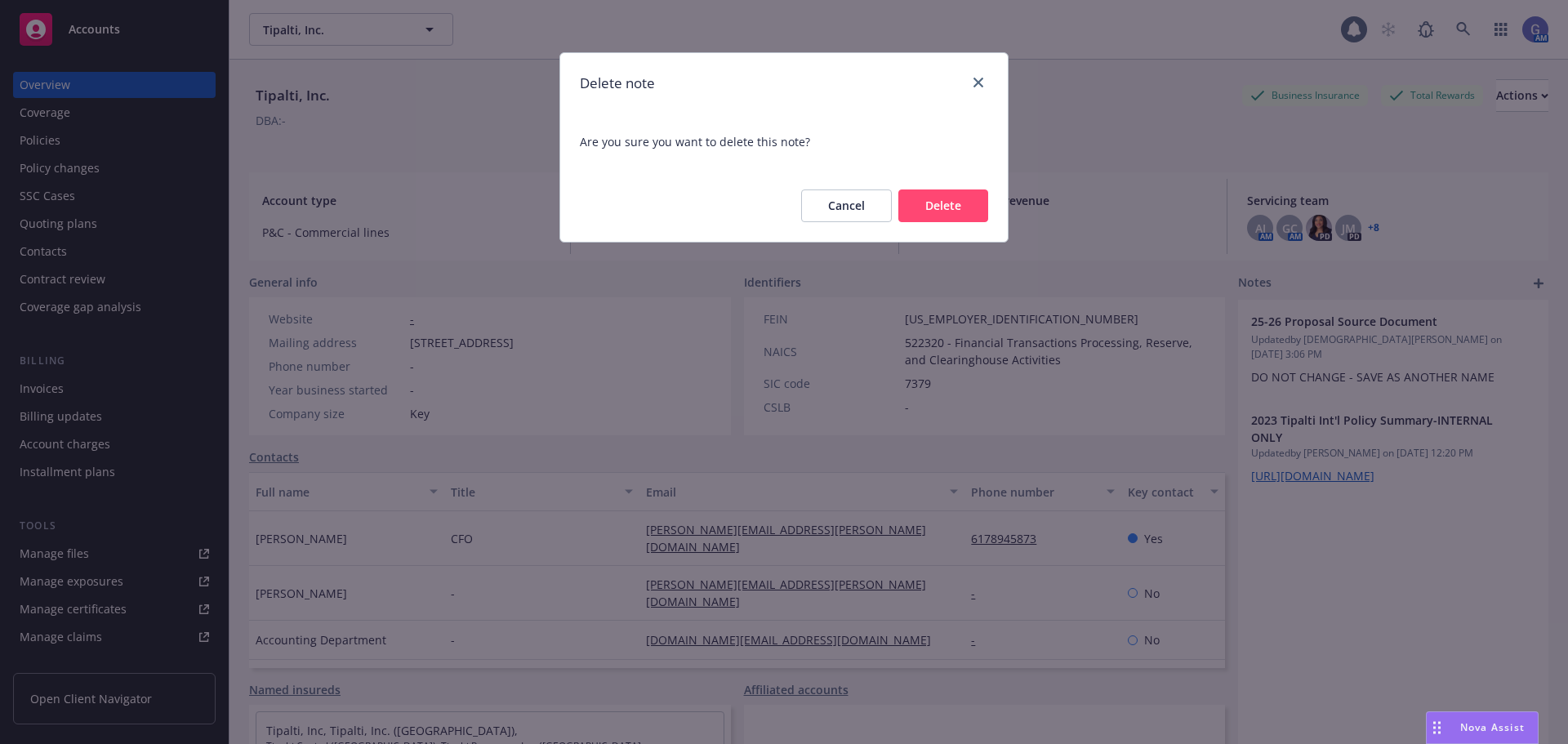
click at [949, 200] on button "Delete" at bounding box center [942, 205] width 90 height 32
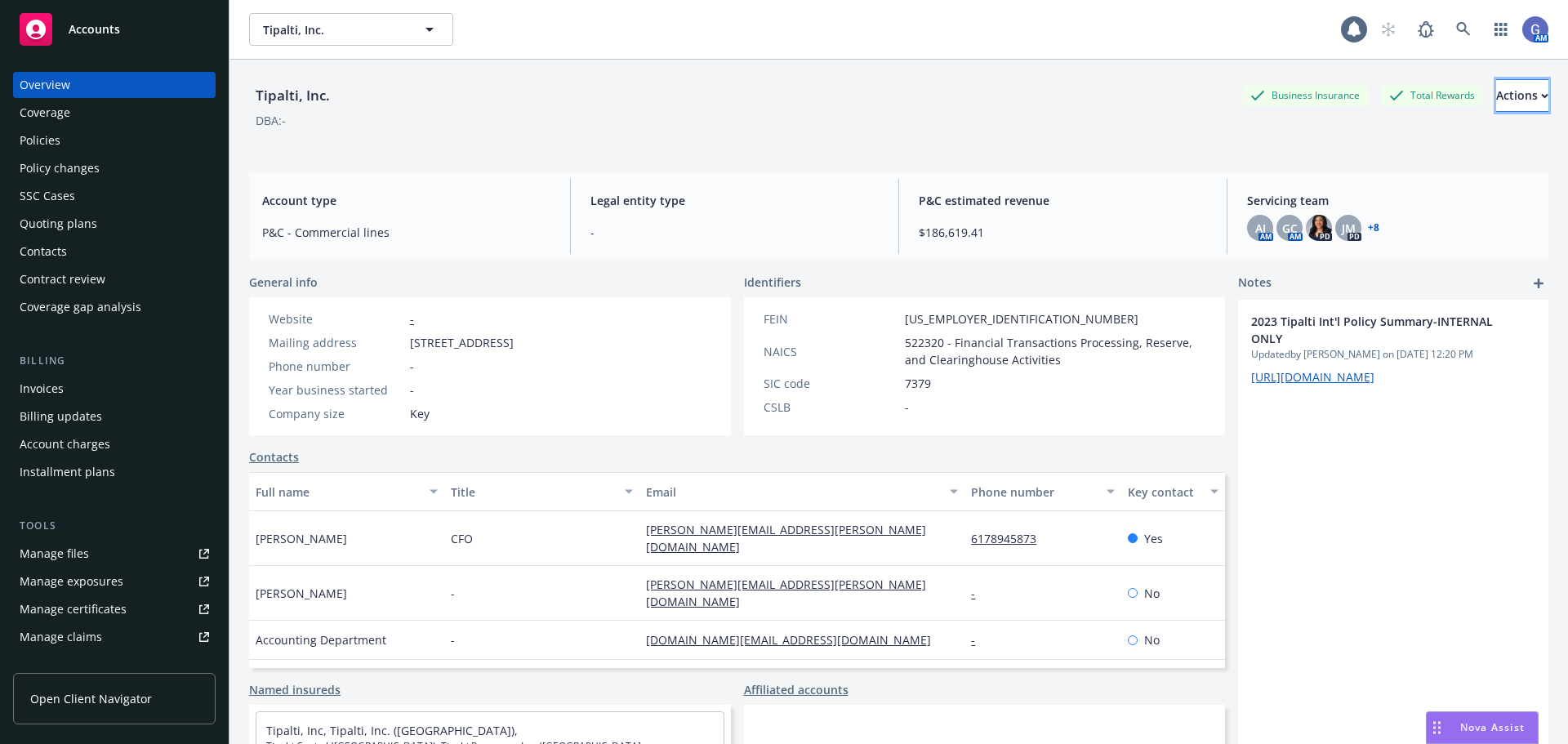
click at [1496, 95] on div "Actions" at bounding box center [1522, 96] width 53 height 31
click at [1299, 609] on div "2023 Tipalti Int'l Policy Summary-INTERNAL ONLY Updated by [PERSON_NAME] on [DA…" at bounding box center [1393, 578] width 310 height 556
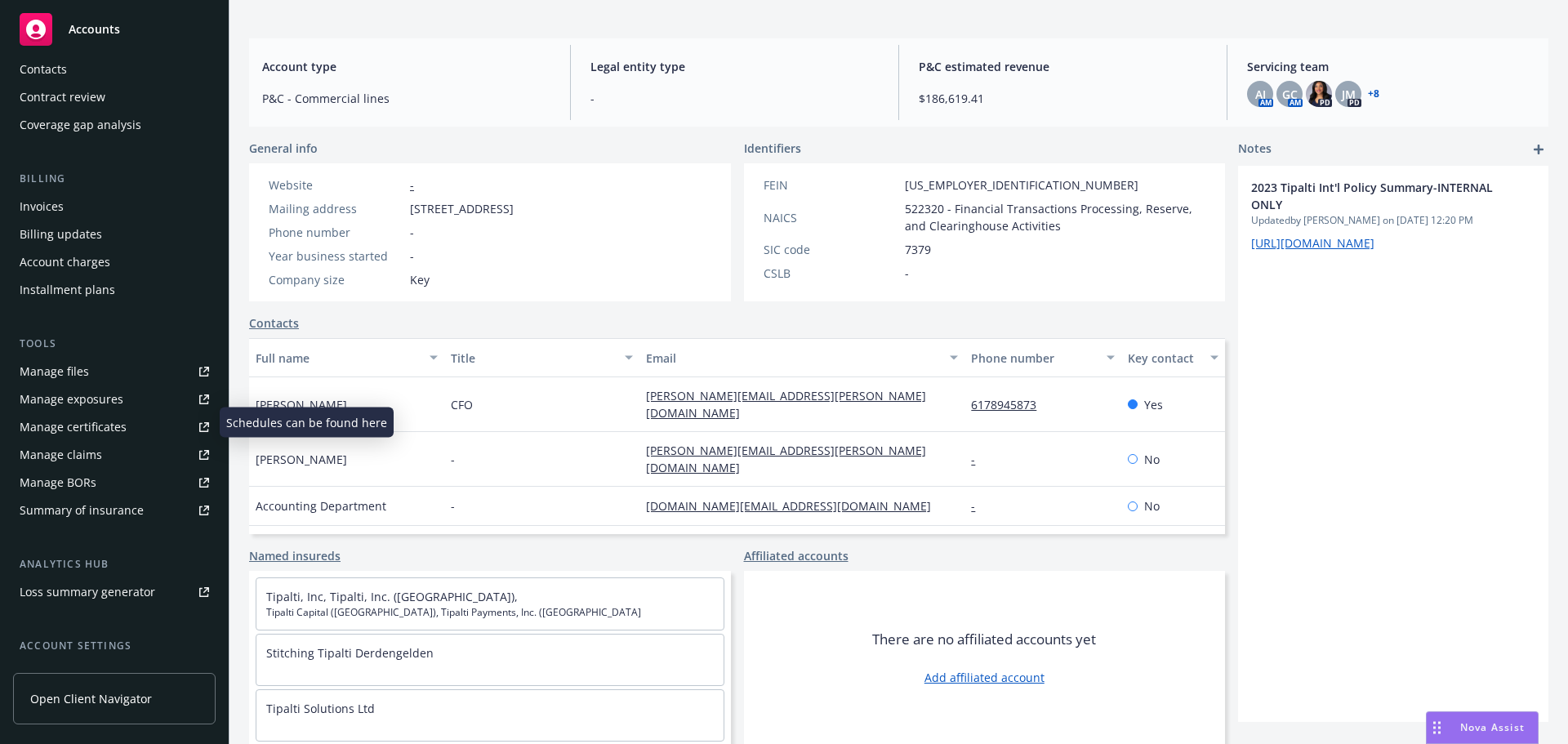
scroll to position [157, 0]
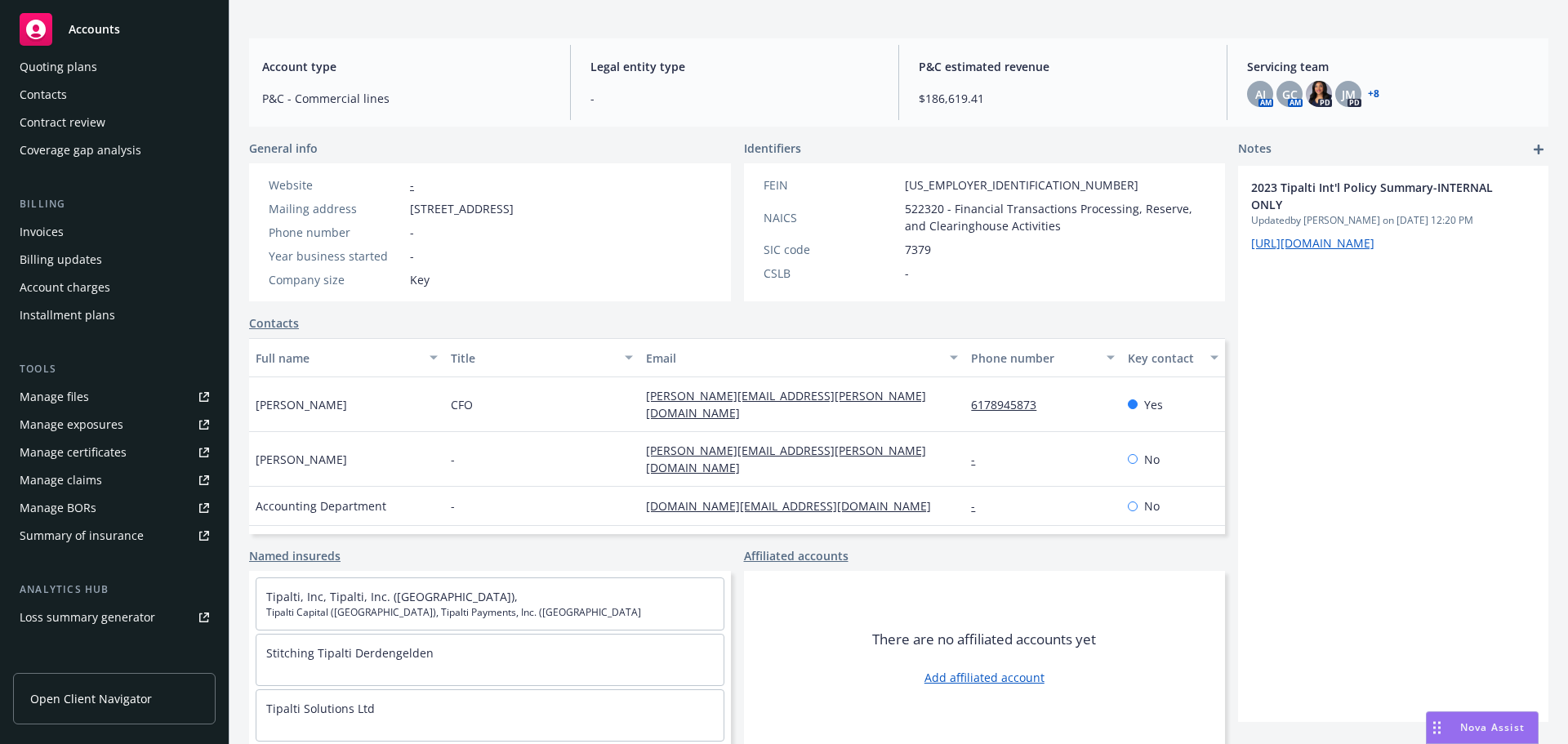
drag, startPoint x: 1342, startPoint y: 332, endPoint x: 1401, endPoint y: 382, distance: 77.3
click at [1401, 382] on div "2023 Tipalti Int'l Policy Summary-INTERNAL ONLY Updated by [PERSON_NAME] on [DA…" at bounding box center [1393, 444] width 310 height 556
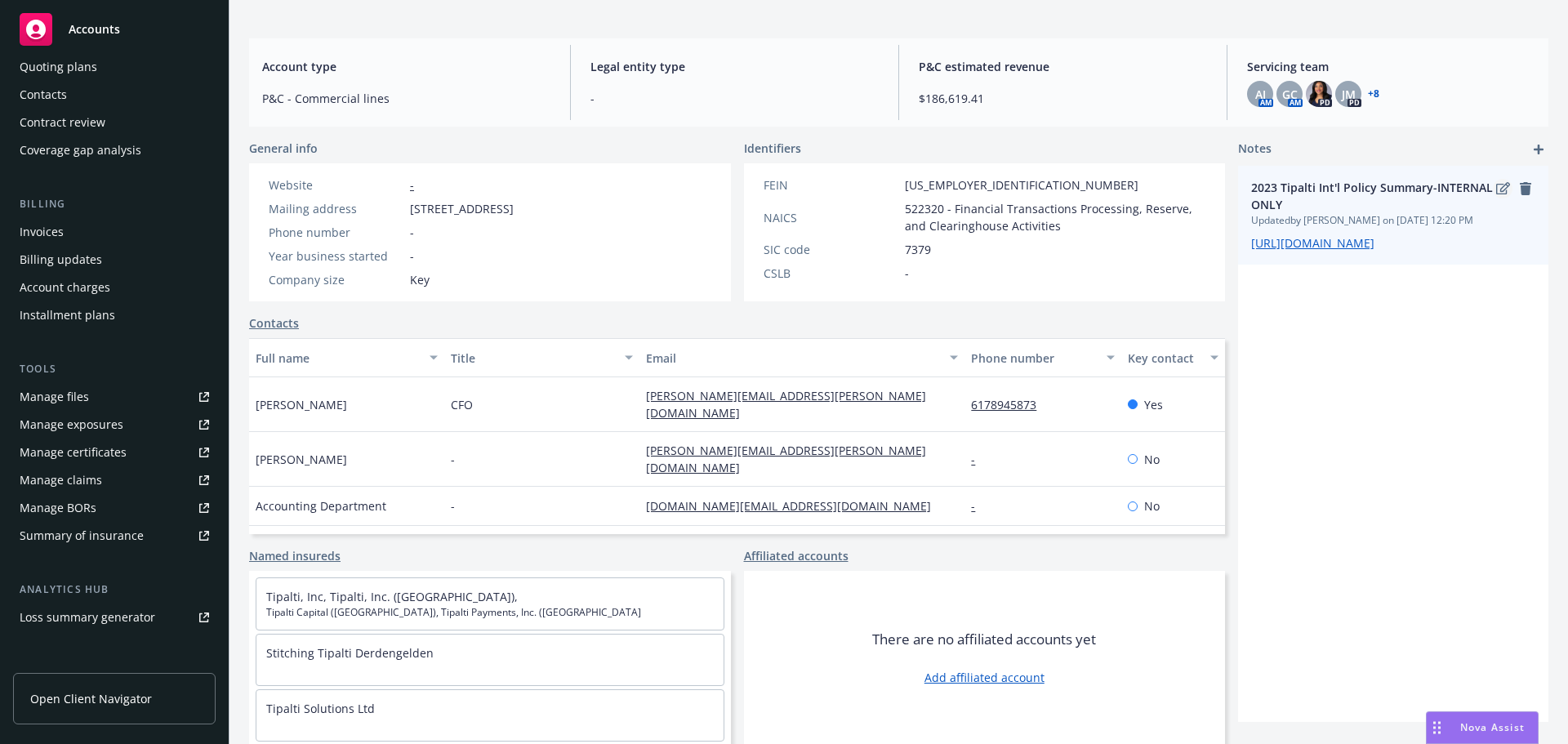
click at [1496, 182] on icon "edit" at bounding box center [1502, 188] width 14 height 13
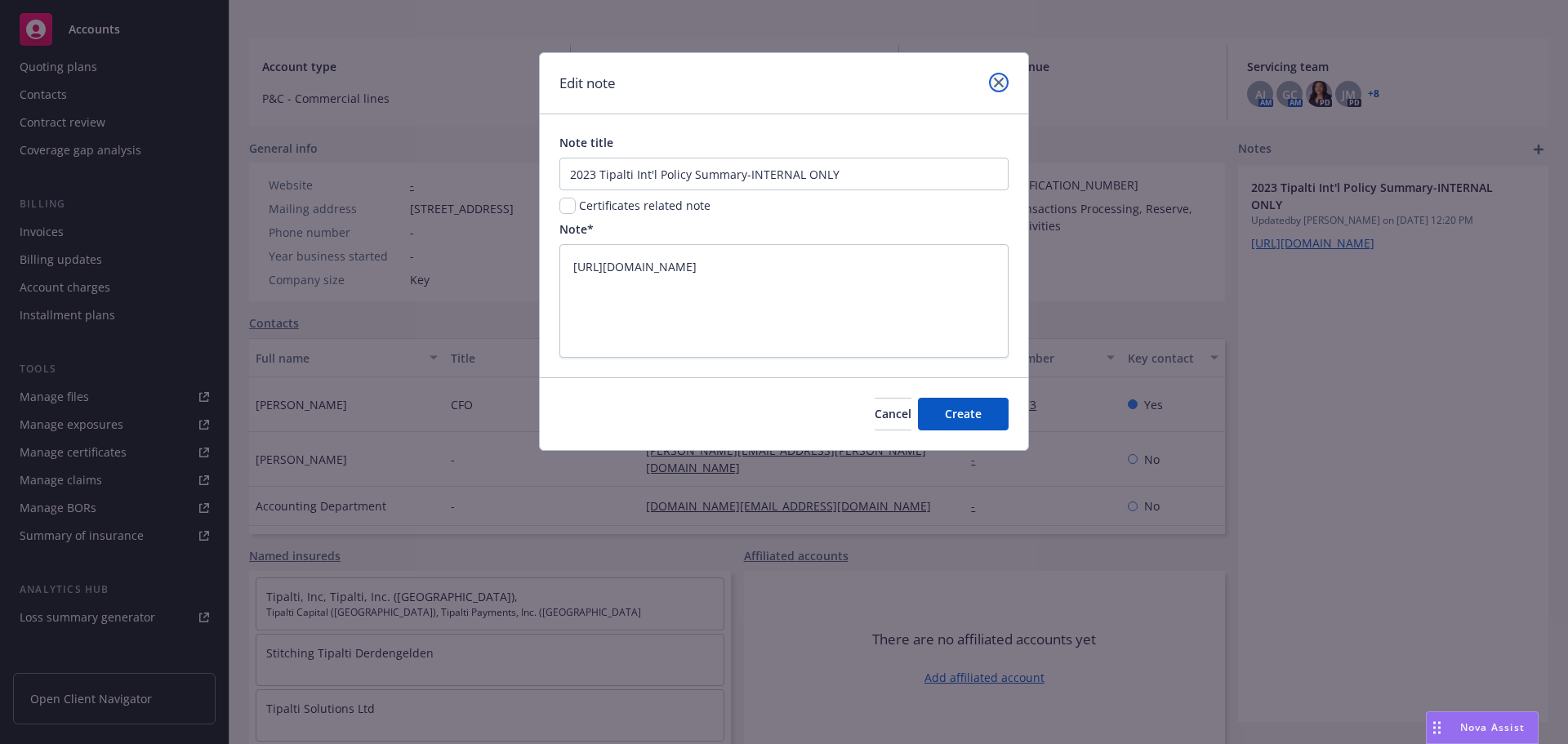
click at [995, 86] on icon "close" at bounding box center [999, 82] width 10 height 10
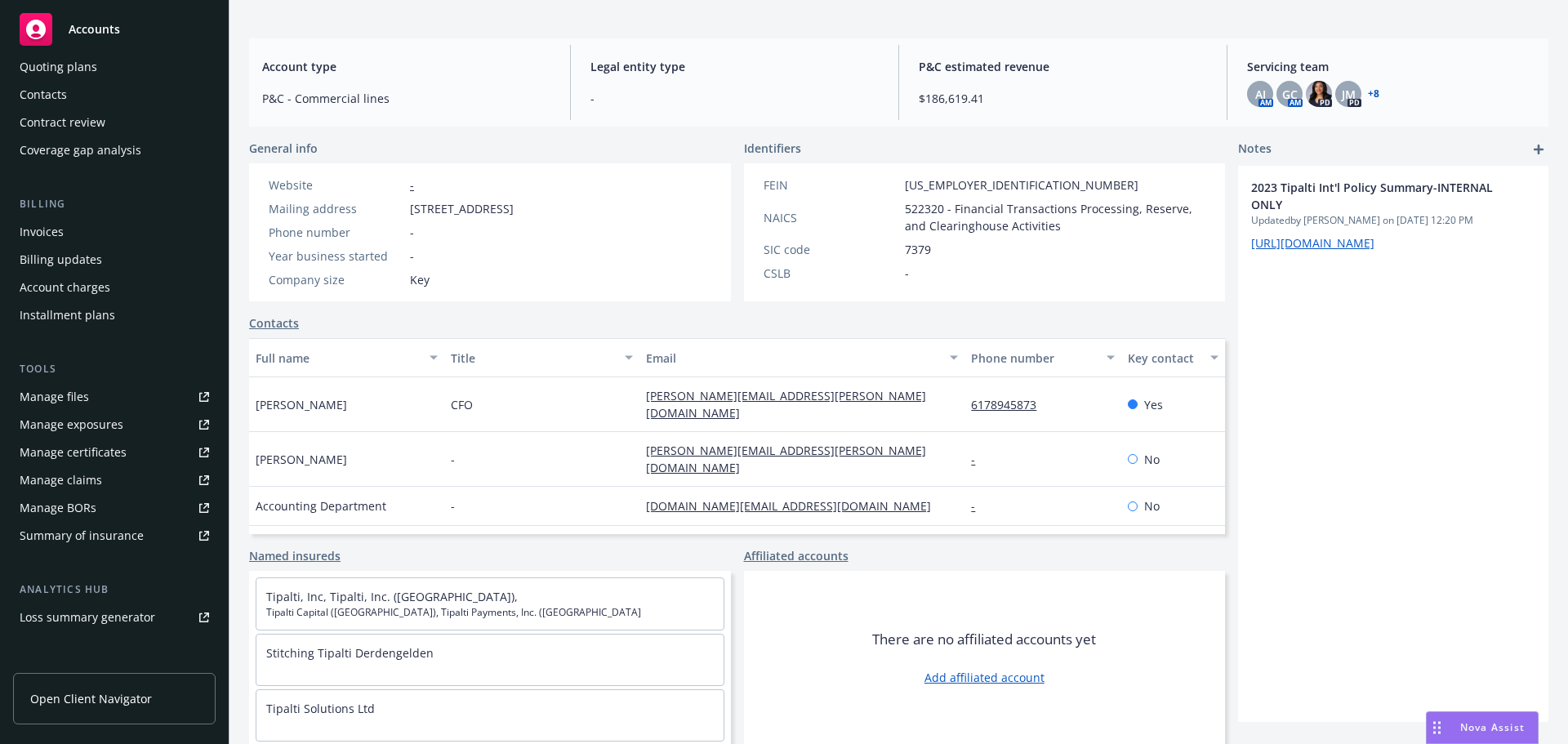
click at [1533, 145] on icon "add" at bounding box center [1538, 150] width 10 height 10
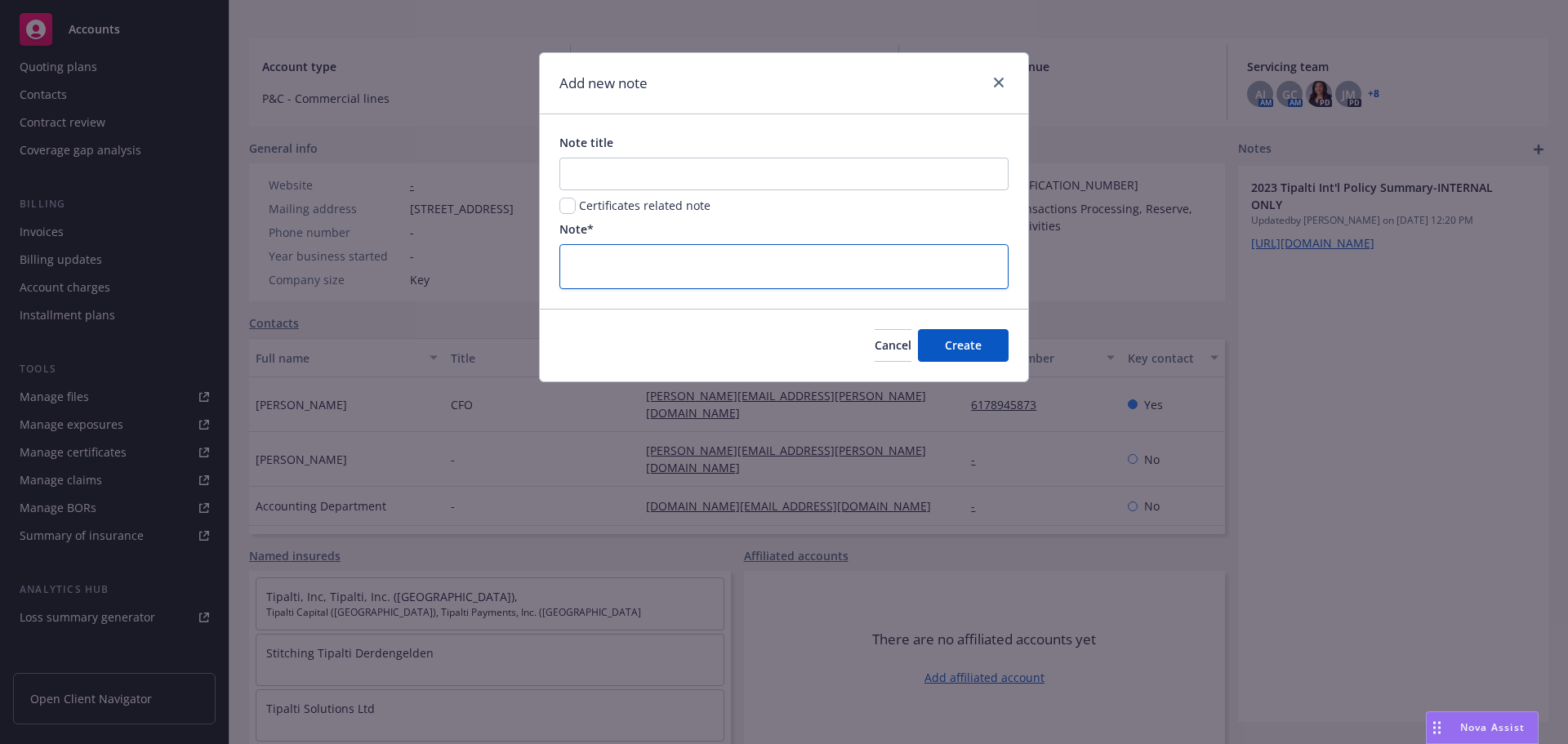
click at [613, 265] on textarea at bounding box center [784, 267] width 449 height 45
click at [647, 263] on textarea at bounding box center [784, 267] width 449 height 45
click at [578, 263] on textarea at bounding box center [784, 267] width 449 height 45
click at [998, 79] on icon "close" at bounding box center [999, 82] width 10 height 10
